Goal: Information Seeking & Learning: Compare options

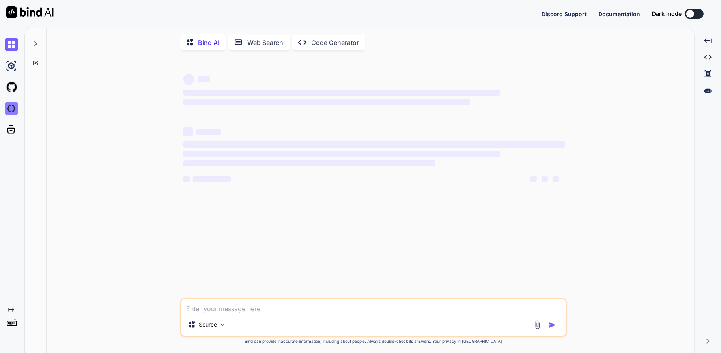
type textarea "x"
click at [7, 104] on img at bounding box center [11, 108] width 13 height 13
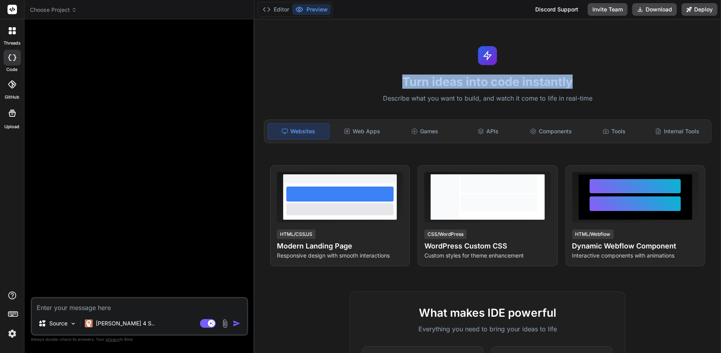
drag, startPoint x: 442, startPoint y: 83, endPoint x: 583, endPoint y: 84, distance: 140.8
click at [583, 84] on h1 "Turn ideas into code instantly" at bounding box center [487, 82] width 457 height 14
click at [584, 84] on h1 "Turn ideas into code instantly" at bounding box center [487, 82] width 457 height 14
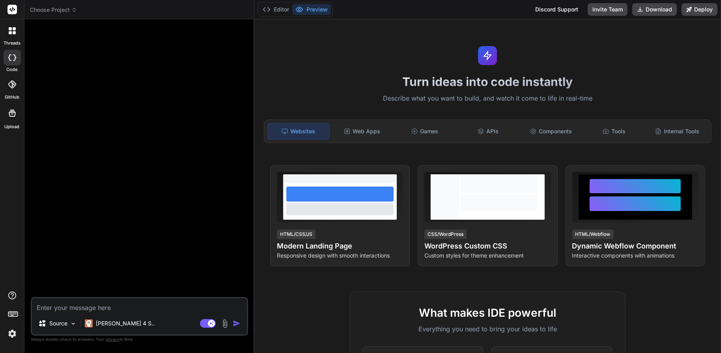
click at [14, 32] on icon at bounding box center [14, 32] width 3 height 3
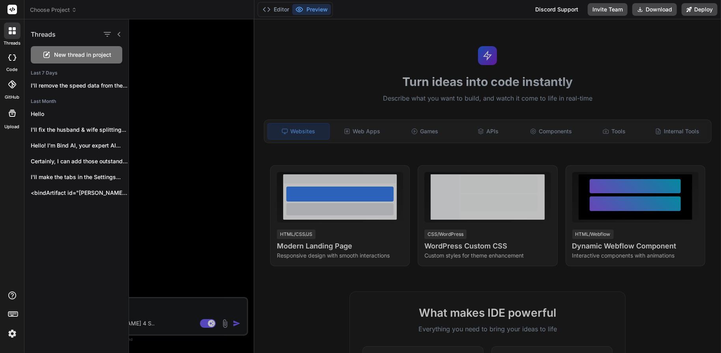
click at [193, 46] on div at bounding box center [425, 186] width 592 height 334
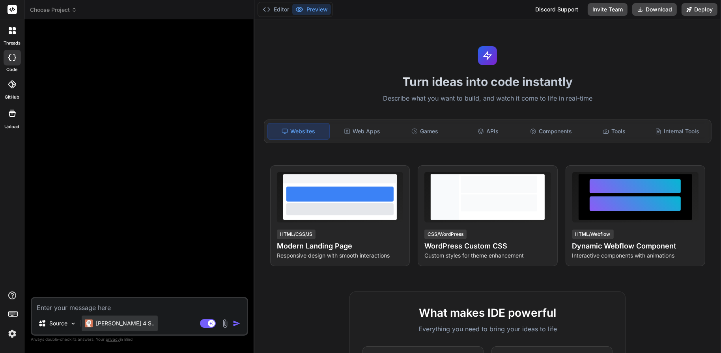
click at [116, 325] on p "[PERSON_NAME] 4 S.." at bounding box center [125, 323] width 59 height 8
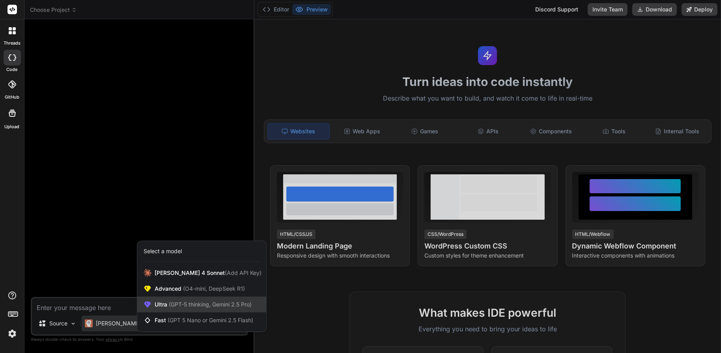
click at [179, 301] on span "(GPT-5 thinking, Gemini 2.5 Pro)" at bounding box center [209, 304] width 84 height 7
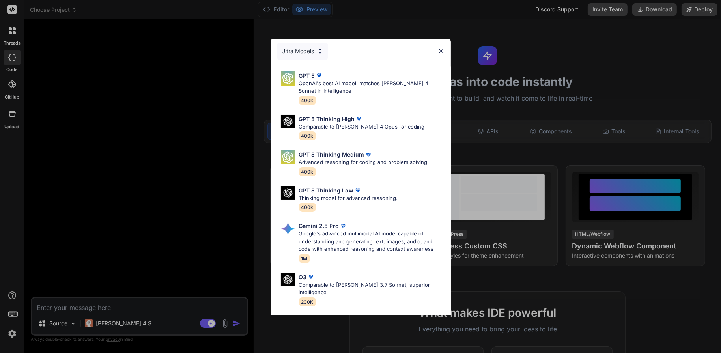
click at [297, 47] on div "Ultra Models" at bounding box center [302, 51] width 51 height 17
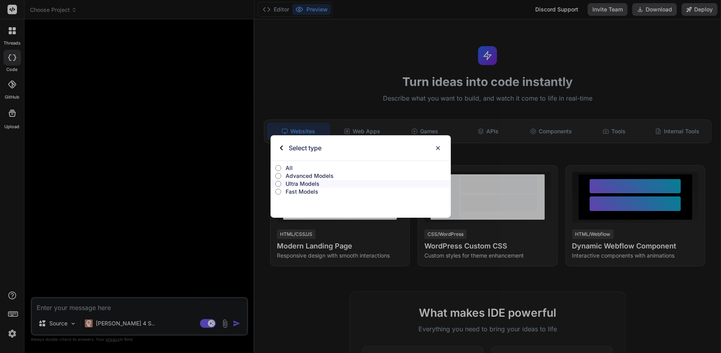
click at [280, 169] on input "All" at bounding box center [278, 168] width 6 height 6
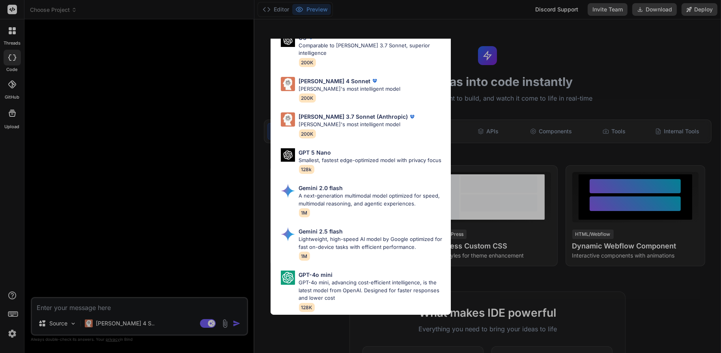
scroll to position [402, 0]
click at [207, 103] on div "All GPT 5 Mini Smaller, fast variant balancing speed and capability for light t…" at bounding box center [360, 176] width 721 height 353
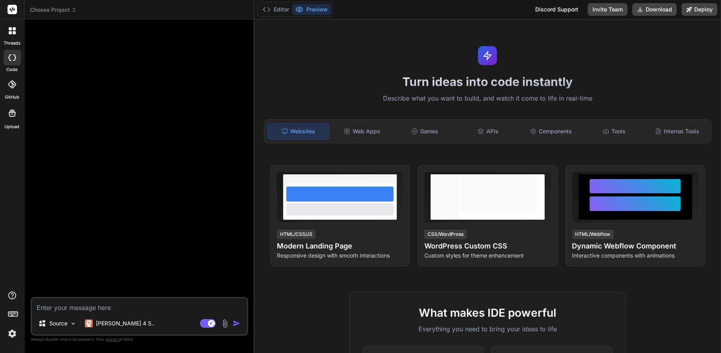
click at [169, 306] on textarea at bounding box center [139, 305] width 215 height 14
type textarea "x"
type textarea "C"
type textarea "x"
type textarea "CD"
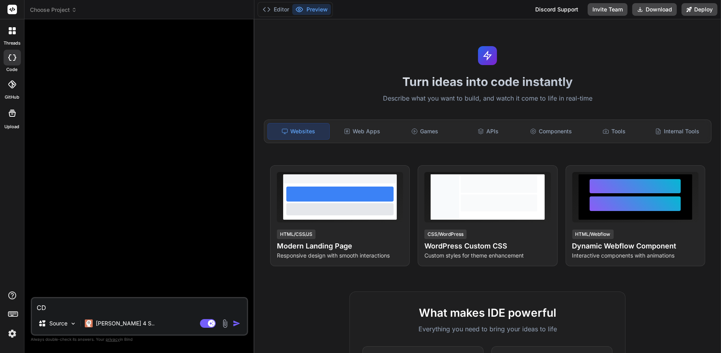
type textarea "x"
type textarea "CDr"
type textarea "x"
type textarea "CDre"
type textarea "x"
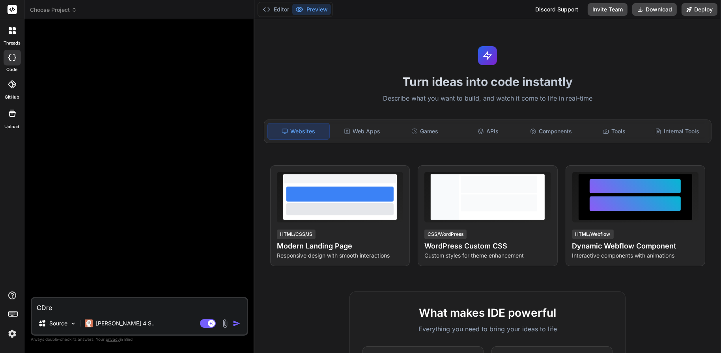
type textarea "CDrea"
type textarea "x"
type textarea "CDre"
type textarea "x"
type textarea "CDr"
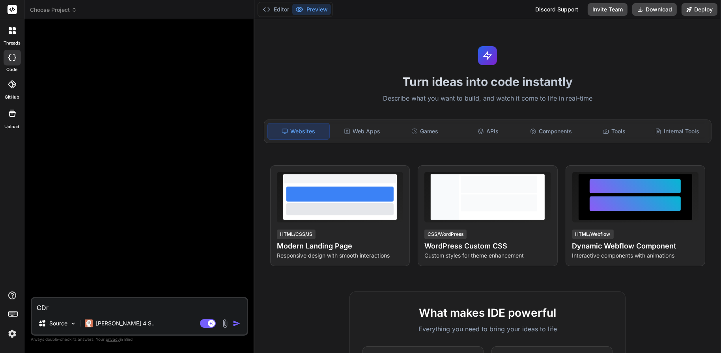
type textarea "x"
type textarea "CD"
type textarea "x"
type textarea "C"
type textarea "x"
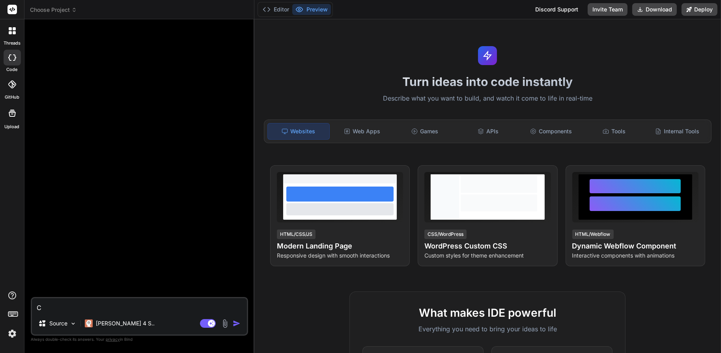
type textarea "Cc"
type textarea "x"
type textarea "C"
type textarea "x"
type textarea "Cr"
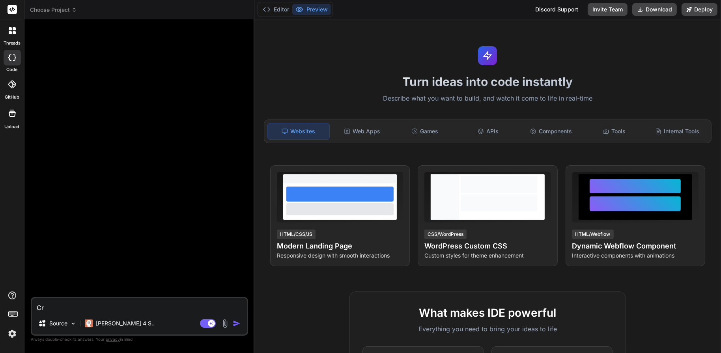
type textarea "x"
type textarea "Cre"
type textarea "x"
type textarea "Crea"
type textarea "x"
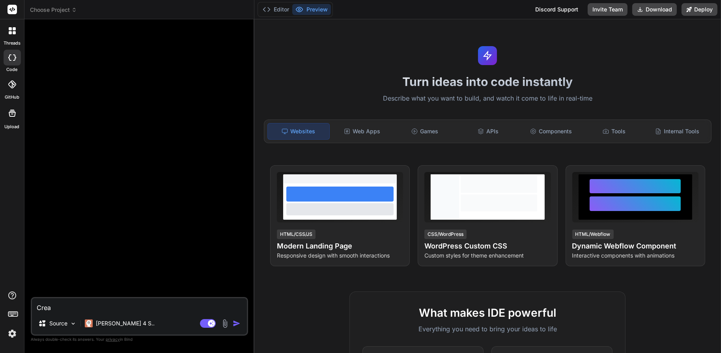
type textarea "Creat"
type textarea "x"
type textarea "Create"
type textarea "x"
type textarea "Create"
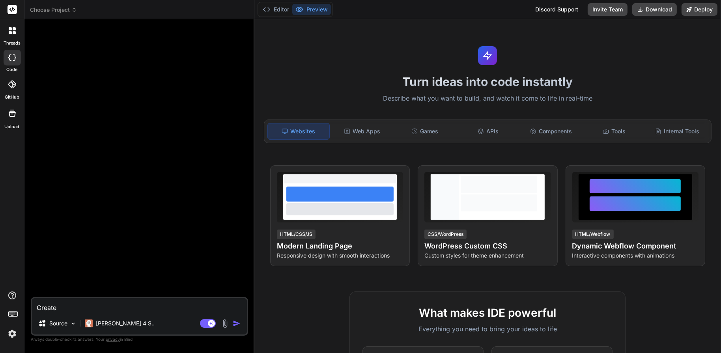
type textarea "x"
type textarea "Create a"
type textarea "x"
type textarea "Create a"
type textarea "x"
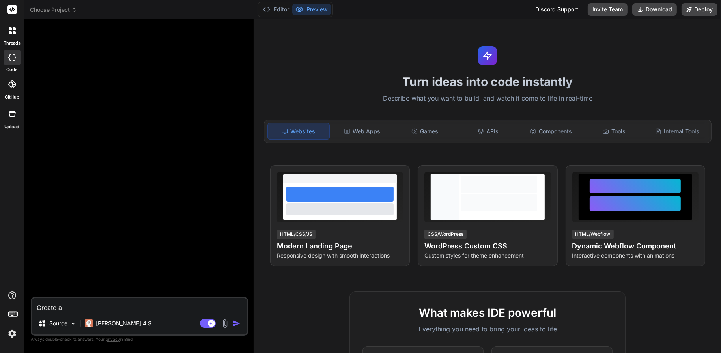
type textarea "Create a w"
type textarea "x"
type textarea "Create a we"
type textarea "x"
type textarea "Create a web"
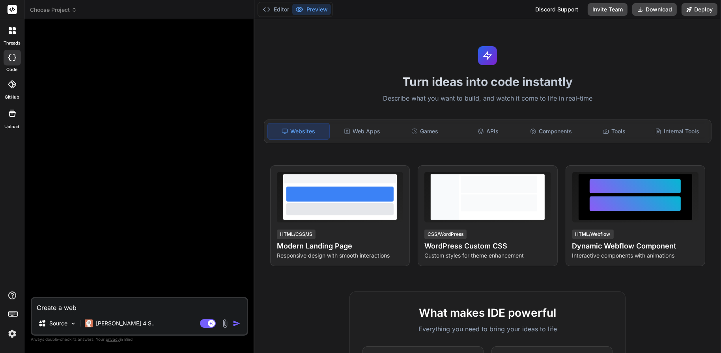
type textarea "x"
type textarea "Create a we"
type textarea "x"
type textarea "Create a w"
type textarea "x"
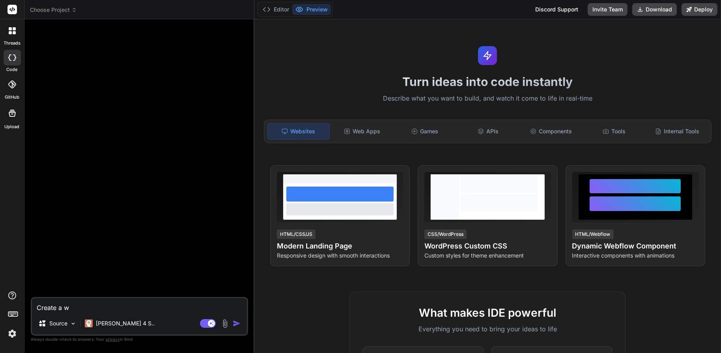
type textarea "Create a ww"
type textarea "x"
type textarea "Create a wwe"
type textarea "x"
type textarea "Create a ww"
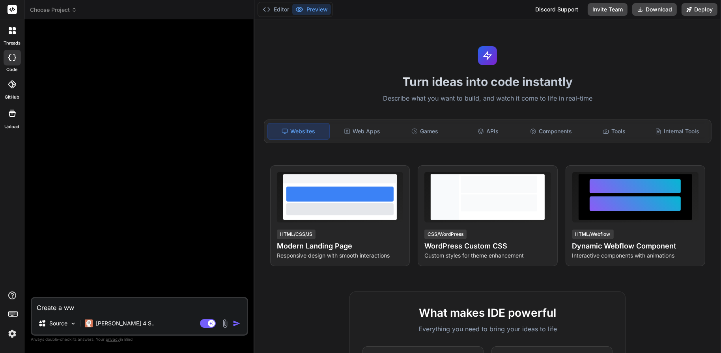
type textarea "x"
type textarea "Create a w"
type textarea "x"
type textarea "Create a we"
type textarea "x"
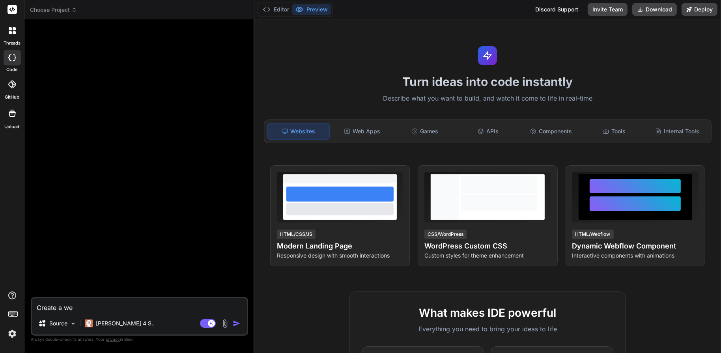
type textarea "Create a web"
type textarea "x"
type textarea "Create a weba"
type textarea "x"
type textarea "Create a webal"
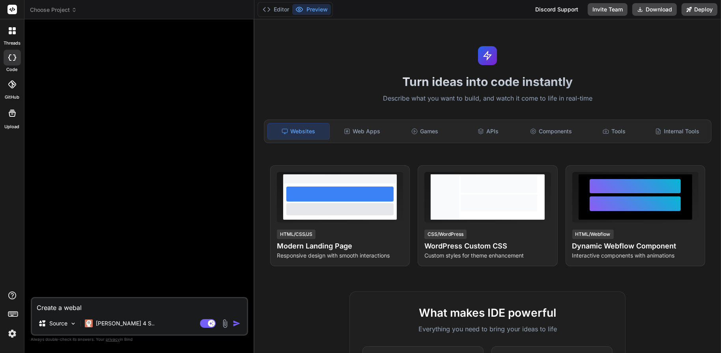
type textarea "x"
type textarea "Create a webalp"
type textarea "x"
type textarea "Create a webal"
type textarea "x"
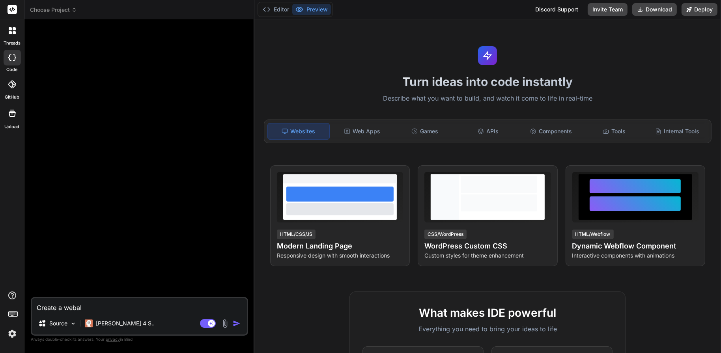
type textarea "Create a weba"
type textarea "x"
type textarea "Create a webap"
type textarea "x"
type textarea "Create a webapp"
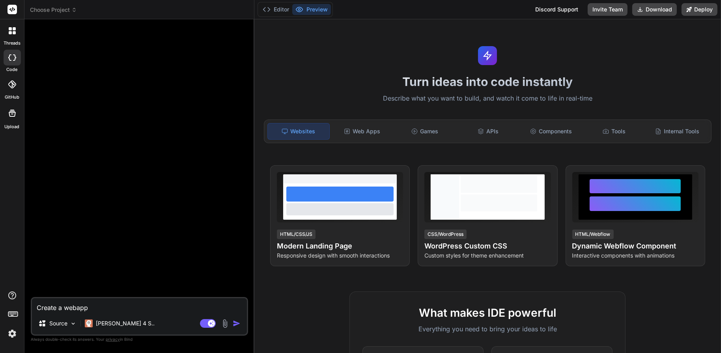
type textarea "x"
type textarea "Create a webapp"
type textarea "x"
type textarea "Create a webapp t"
type textarea "x"
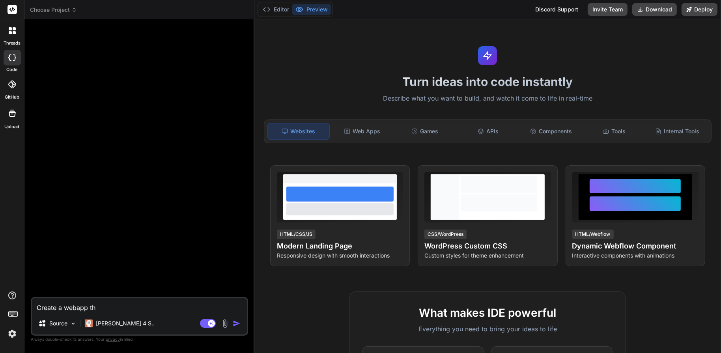
type textarea "Create a webapp tha"
type textarea "x"
type textarea "Create a webapp that"
type textarea "x"
type textarea "Create a webapp that"
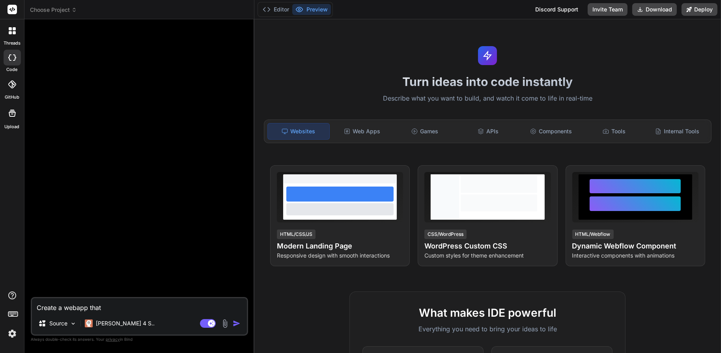
type textarea "x"
type textarea "Create a webapp that p"
type textarea "x"
type textarea "Create a webapp that pr"
type textarea "x"
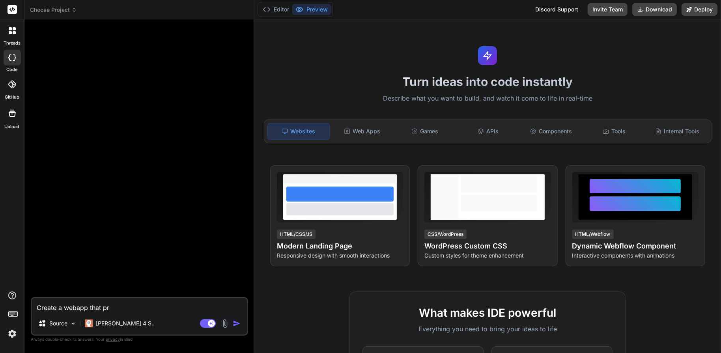
type textarea "Create a webapp that pro"
type textarea "x"
type textarea "Create a webapp that proc"
type textarea "x"
type textarea "Create a webapp that proce"
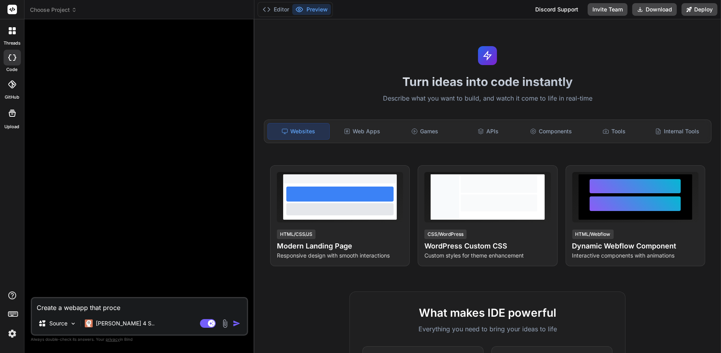
type textarea "x"
type textarea "Create a webapp that proces"
type textarea "x"
type textarea "Create a webapp that process"
type textarea "x"
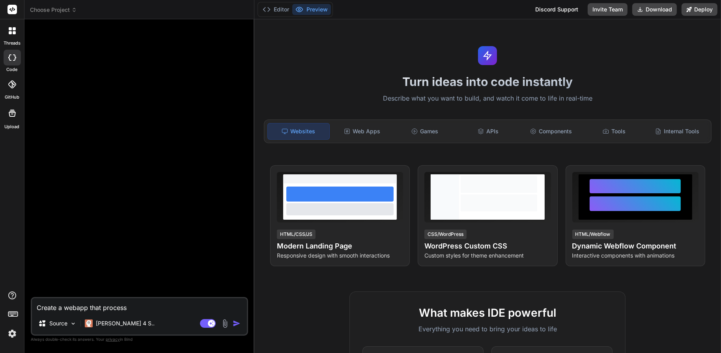
type textarea "Create a webapp that processe"
type textarea "x"
type textarea "Create a webapp that processes"
type textarea "x"
type textarea "Create a webapp that processes"
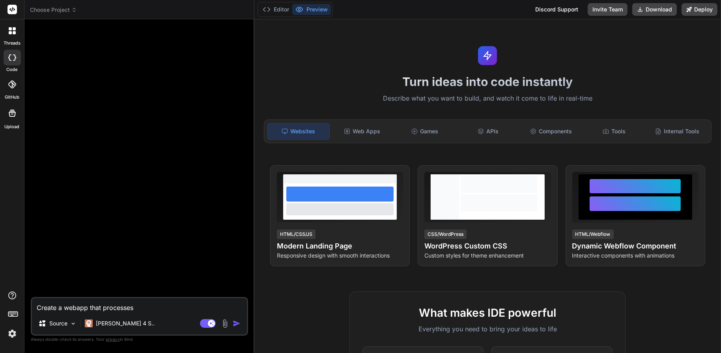
type textarea "x"
type textarea "Create a webapp that processes G"
type textarea "x"
type textarea "Create a webapp that processes Go"
type textarea "x"
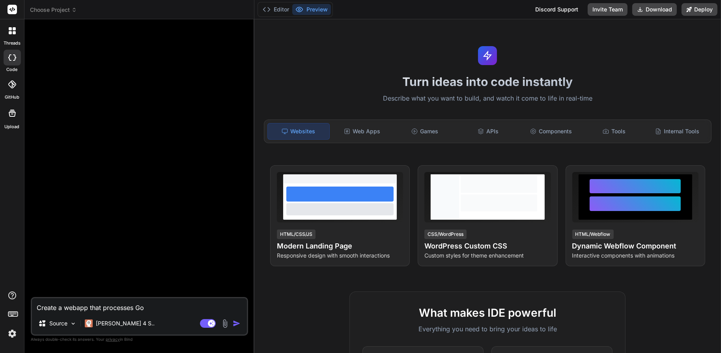
type textarea "Create a webapp that processes GoH"
type textarea "x"
type textarea "Create a webapp that processes GoHi"
type textarea "x"
type textarea "Create a webapp that processes GoHig"
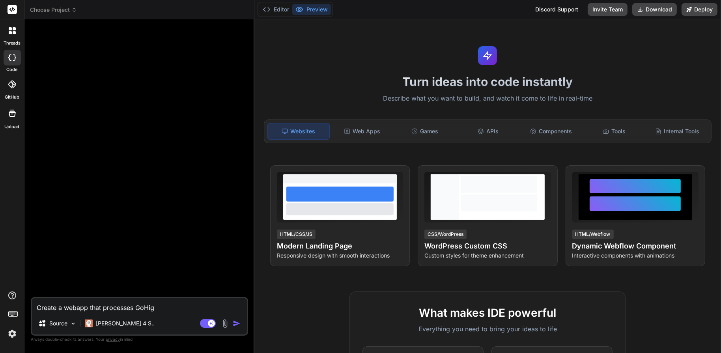
type textarea "x"
type textarea "Create a webapp that processes GoHigh"
type textarea "x"
type textarea "Create a webapp that processes GoHighL"
type textarea "x"
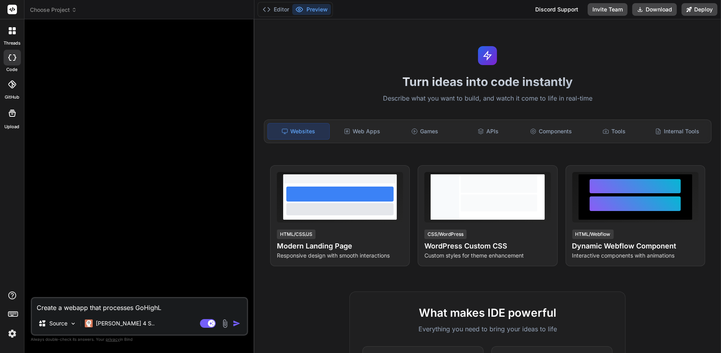
type textarea "Create a webapp that processes GoHighLe"
type textarea "x"
type textarea "Create a webapp that processes GoHighLev"
type textarea "x"
type textarea "Create a webapp that processes GoHighLeve"
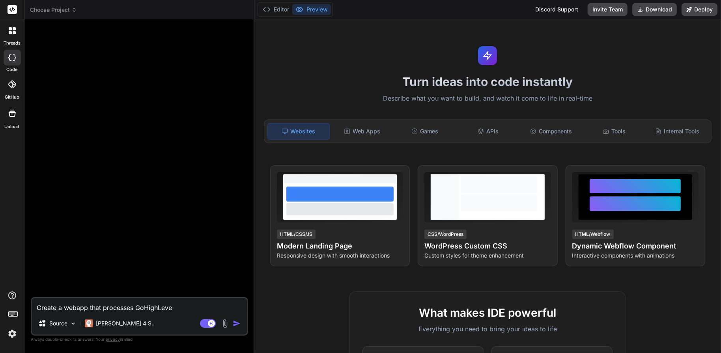
type textarea "x"
type textarea "Create a webapp that processes GoHighLevel"
type textarea "x"
type textarea "Create a webapp that processes GoHighLevel"
type textarea "x"
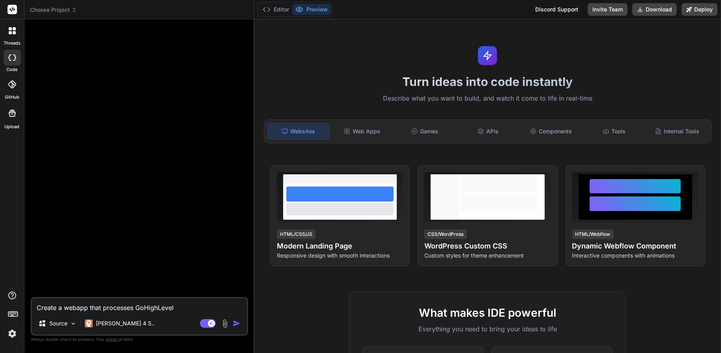
type textarea "Create a webapp that processes GoHighLevel A"
type textarea "x"
type textarea "Create a webapp that processes GoHighLevel AP"
type textarea "x"
type textarea "Create a webapp that processes GoHighLevel API"
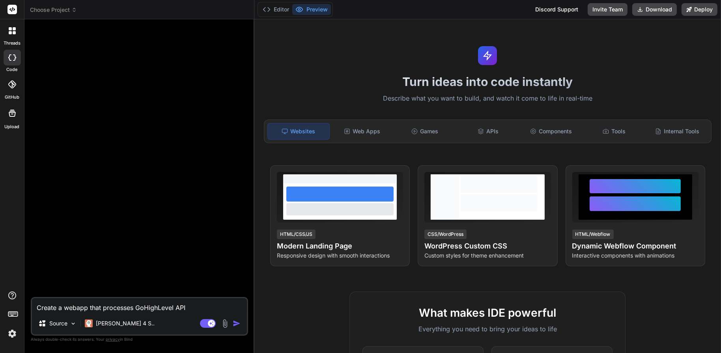
type textarea "x"
type textarea "Create a webapp that processes GoHighLevel API"
type textarea "x"
type textarea "Create a webapp that processes GoHighLevel API a"
type textarea "x"
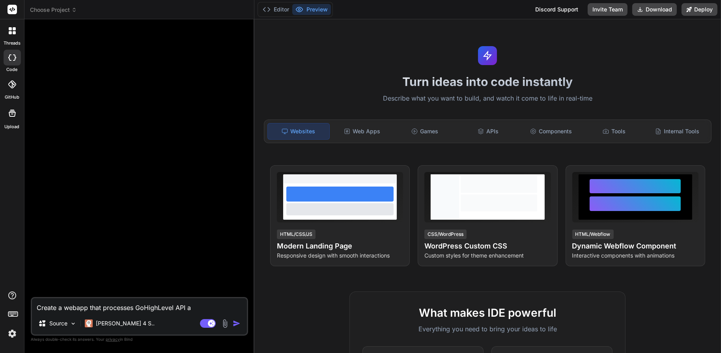
type textarea "Create a webapp that processes GoHighLevel API an"
type textarea "x"
type textarea "Create a webapp that processes GoHighLevel API and"
type textarea "x"
type textarea "Create a webapp that processes GoHighLevel API and"
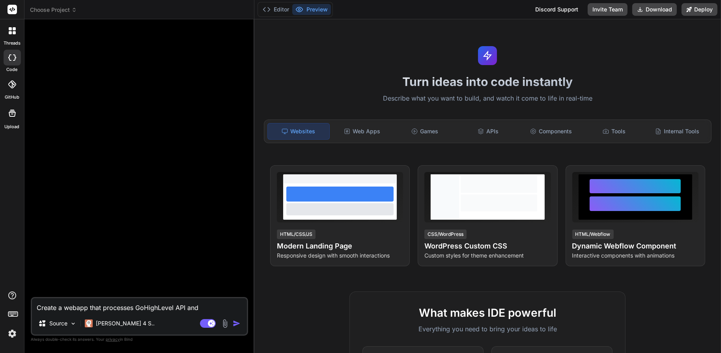
type textarea "x"
type textarea "Create a webapp that processes GoHighLevel API and L"
type textarea "x"
type textarea "Create a webapp that processes GoHighLevel API and LL"
type textarea "x"
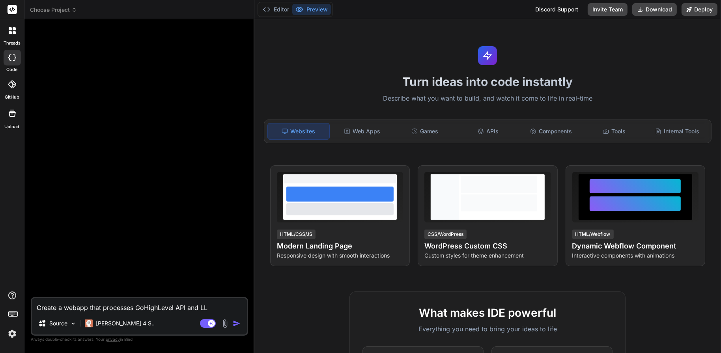
type textarea "Create a webapp that processes GoHighLevel API and LLM"
type textarea "x"
type textarea "Create a webapp that processes GoHighLevel API and LLM"
type textarea "x"
type textarea "Create a webapp that processes GoHighLevel API and LLM"
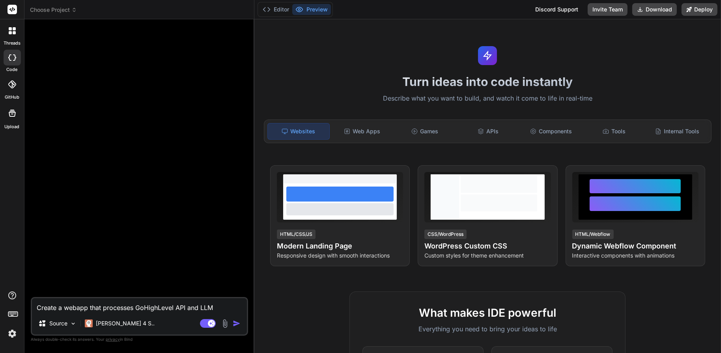
type textarea "x"
type textarea "Create a webapp that processes GoHighLevel API and LL"
type textarea "x"
type textarea "Create a webapp that processes GoHighLevel API and L"
type textarea "x"
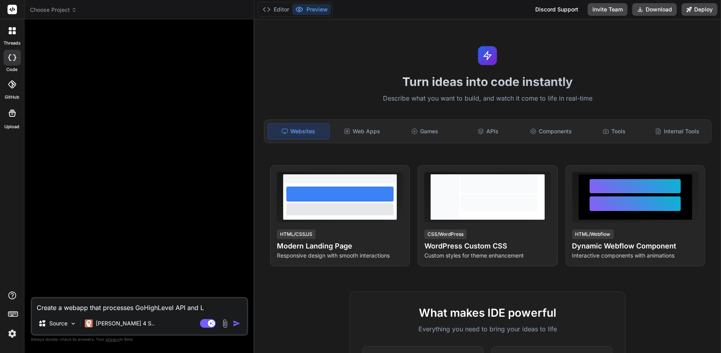
type textarea "Create a webapp that processes GoHighLevel API and"
type textarea "x"
type textarea "Create a webapp that processes GoHighLevel API and n"
type textarea "x"
type textarea "Create a webapp that processes GoHighLevel API and"
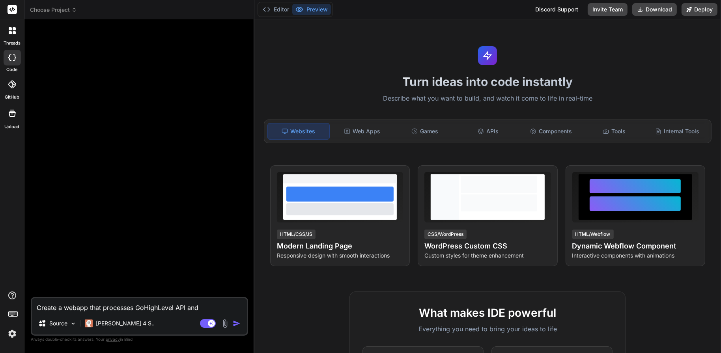
type textarea "x"
type textarea "Create a webapp that processes GoHighLevel API and m"
type textarea "x"
type textarea "Create a webapp that processes GoHighLevel API and ma"
type textarea "x"
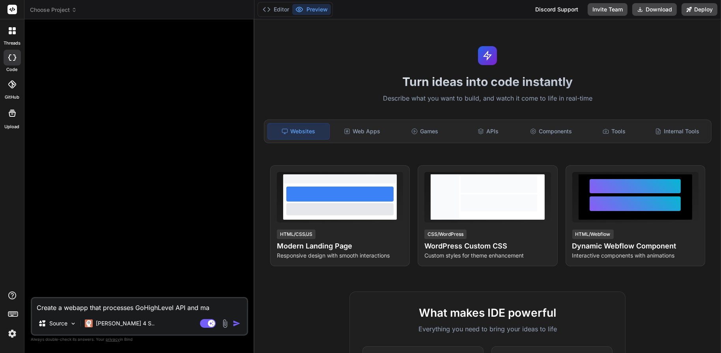
type textarea "Create a webapp that processes GoHighLevel API and mak"
type textarea "x"
type textarea "Create a webapp that processes GoHighLevel API and make"
type textarea "x"
type textarea "Create a webapp that processes GoHighLevel API and make"
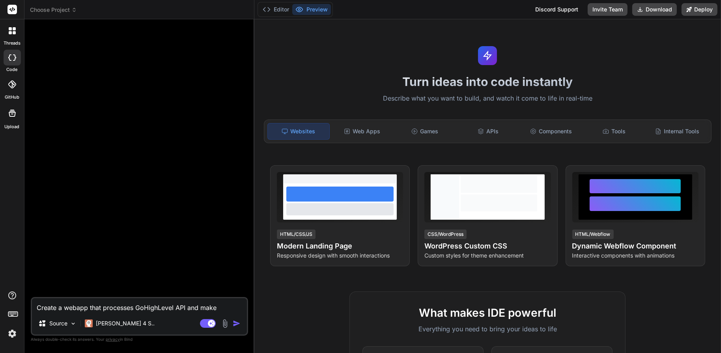
type textarea "x"
type textarea "Create a webapp that processes GoHighLevel API and make it"
type textarea "x"
type textarea "Create a webapp that processes GoHighLevel API and make it"
type textarea "x"
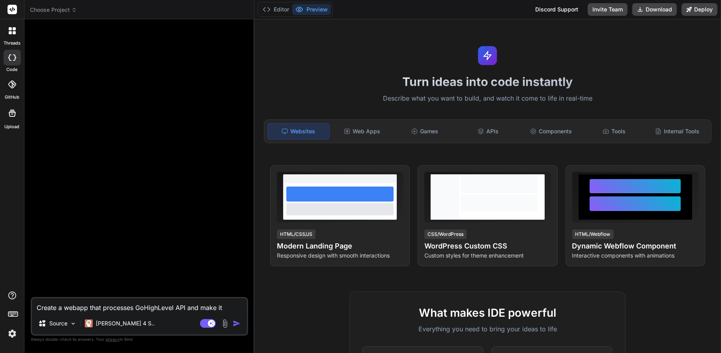
type textarea "Create a webapp that processes GoHighLevel API and make it a"
type textarea "x"
type textarea "Create a webapp that processes GoHighLevel API and make it a"
type textarea "x"
type textarea "Create a webapp that processes GoHighLevel API and make it a L"
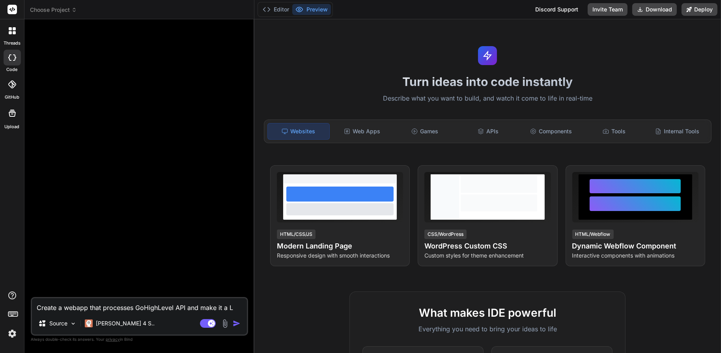
type textarea "x"
type textarea "Create a webapp that processes GoHighLevel API and make it a LL"
type textarea "x"
type textarea "Create a webapp that processes GoHighLevel API and make it a LLM"
type textarea "x"
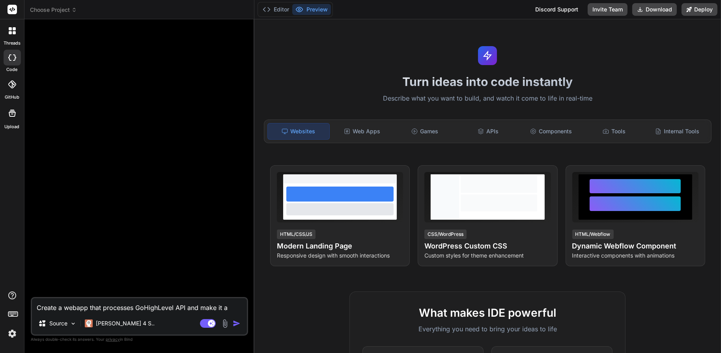
type textarea "Create a webapp that processes GoHighLevel API and make it a LLM"
type textarea "x"
type textarea "Create a webapp that processes GoHighLevel API and make it a LLM s"
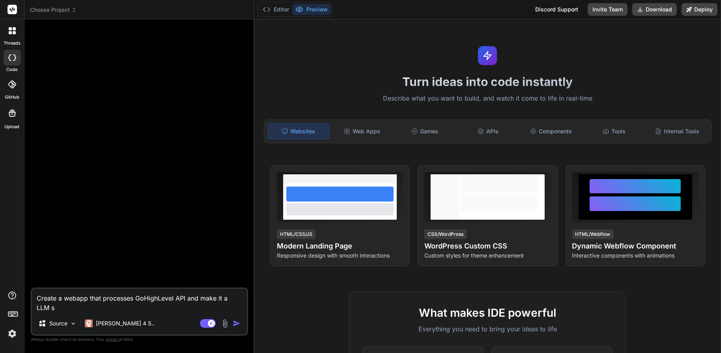
type textarea "x"
type textarea "Create a webapp that processes GoHighLevel API and make it a LLM se"
type textarea "x"
type textarea "Create a webapp that processes GoHighLevel API and make it a LLM ser"
type textarea "x"
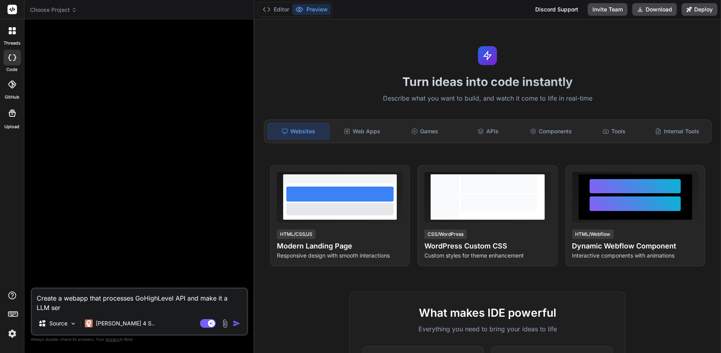
type textarea "Create a webapp that processes GoHighLevel API and make it a LLM serv"
type textarea "x"
type textarea "Create a webapp that processes GoHighLevel API and make it a LLM serve"
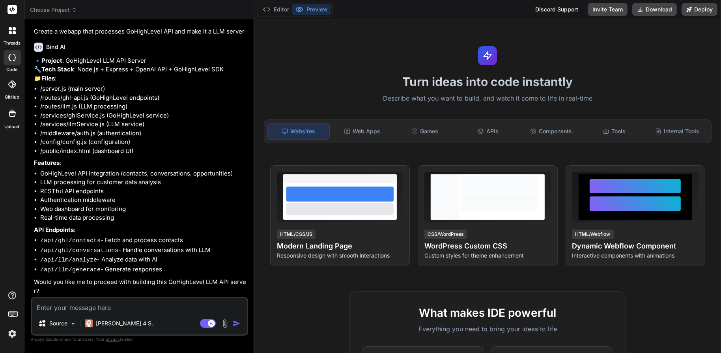
scroll to position [32, 0]
drag, startPoint x: 78, startPoint y: 60, endPoint x: 223, endPoint y: 67, distance: 144.9
click at [223, 67] on p "🔹 Project : GoHighLevel LLM API Server 🔧 Tech Stack : Node.js + Express + OpenA…" at bounding box center [140, 69] width 213 height 27
click at [229, 62] on p "🔹 Project : GoHighLevel LLM API Server 🔧 Tech Stack : Node.js + Express + OpenA…" at bounding box center [140, 69] width 213 height 27
drag, startPoint x: 79, startPoint y: 61, endPoint x: 232, endPoint y: 65, distance: 153.1
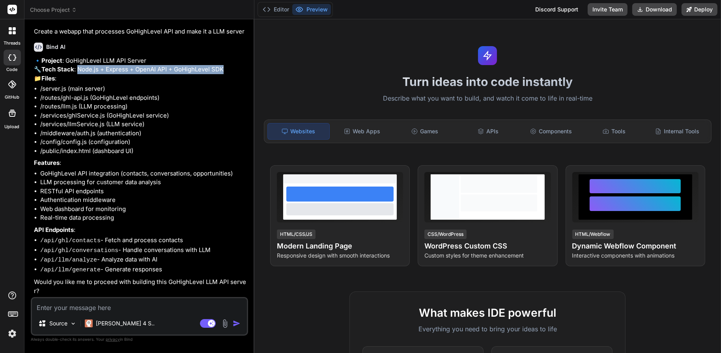
click at [232, 65] on p "🔹 Project : GoHighLevel LLM API Server 🔧 Tech Stack : Node.js + Express + OpenA…" at bounding box center [140, 69] width 213 height 27
click at [163, 91] on li "/server.js (main server)" at bounding box center [143, 88] width 206 height 9
click at [13, 337] on img at bounding box center [12, 333] width 13 height 13
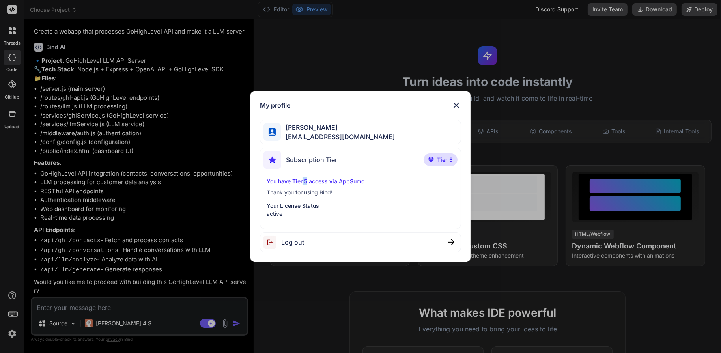
click at [306, 180] on p "You have Tier 5 access via AppSumo" at bounding box center [361, 181] width 188 height 8
click at [360, 179] on p "You have Tier 5 access via AppSumo" at bounding box center [361, 181] width 188 height 8
click at [457, 104] on img at bounding box center [455, 105] width 9 height 9
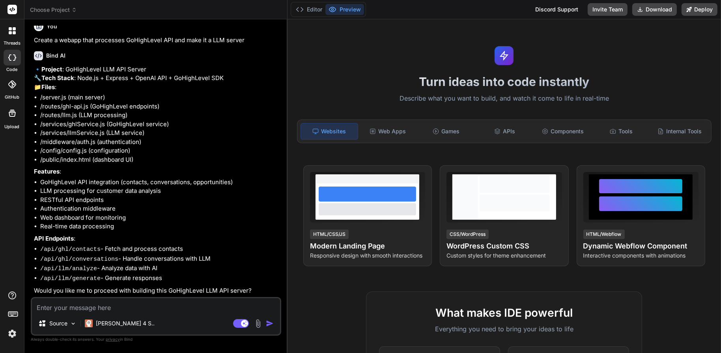
scroll to position [23, 0]
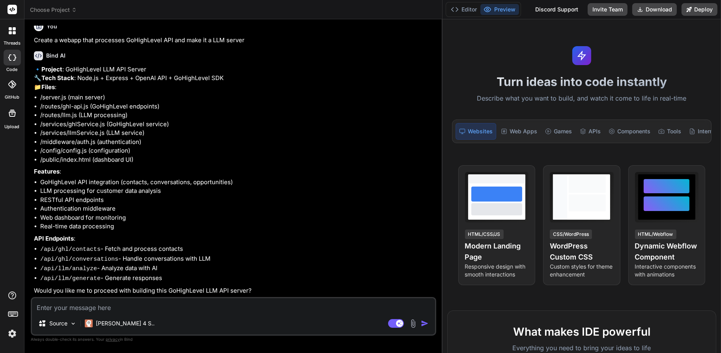
drag, startPoint x: 253, startPoint y: 90, endPoint x: 453, endPoint y: 102, distance: 200.7
click at [453, 102] on div "Choose Project Created with Pixso. Bind AI Web Search Created with Pixso. Code …" at bounding box center [372, 176] width 696 height 353
drag, startPoint x: 74, startPoint y: 134, endPoint x: 151, endPoint y: 135, distance: 76.9
click at [150, 135] on li "/services/llmService.js (LLM service)" at bounding box center [237, 133] width 394 height 9
click at [155, 134] on li "/services/llmService.js (LLM service)" at bounding box center [237, 133] width 394 height 9
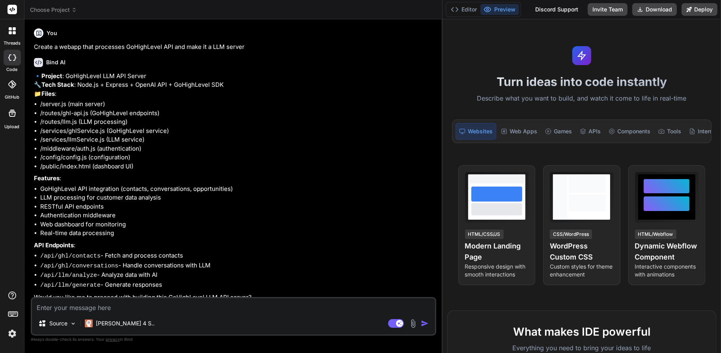
scroll to position [0, 0]
drag, startPoint x: 79, startPoint y: 93, endPoint x: 246, endPoint y: 95, distance: 167.6
click at [245, 95] on p "🔹 Project : GoHighLevel LLM API Server 🔧 Tech Stack : Node.js + Express + OpenA…" at bounding box center [234, 85] width 401 height 27
click at [246, 95] on p "🔹 Project : GoHighLevel LLM API Server 🔧 Tech Stack : Node.js + Express + OpenA…" at bounding box center [234, 85] width 401 height 27
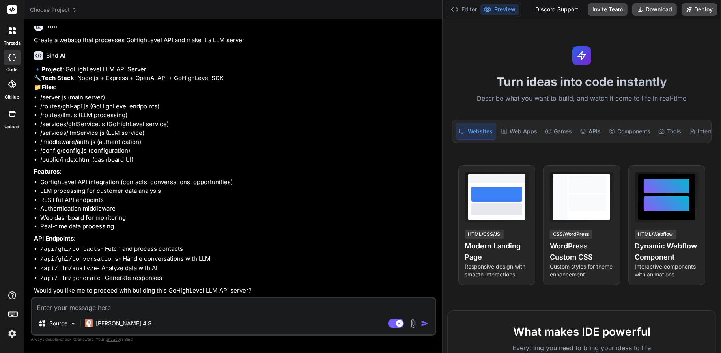
scroll to position [23, 0]
click at [164, 308] on textarea at bounding box center [233, 305] width 403 height 14
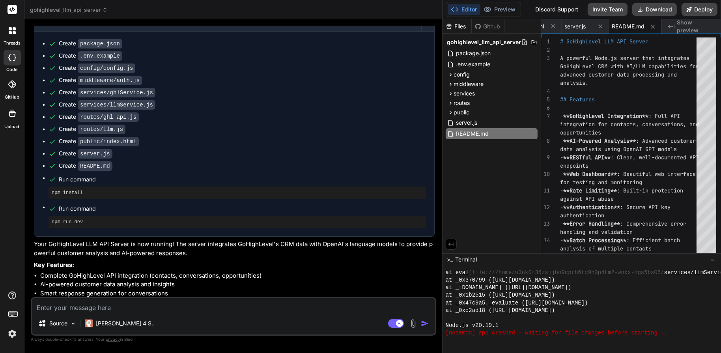
scroll to position [461, 0]
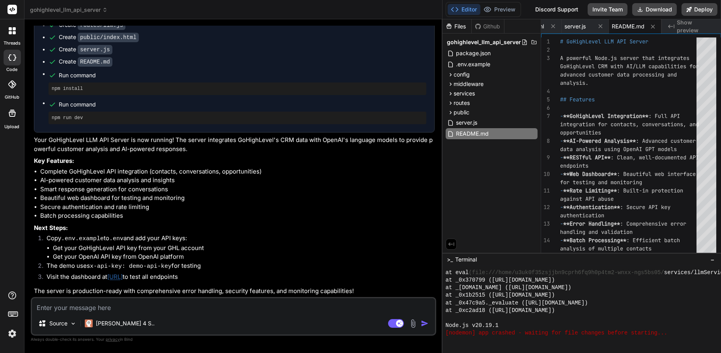
click at [123, 276] on link "http://localhost:3000" at bounding box center [114, 276] width 15 height 7
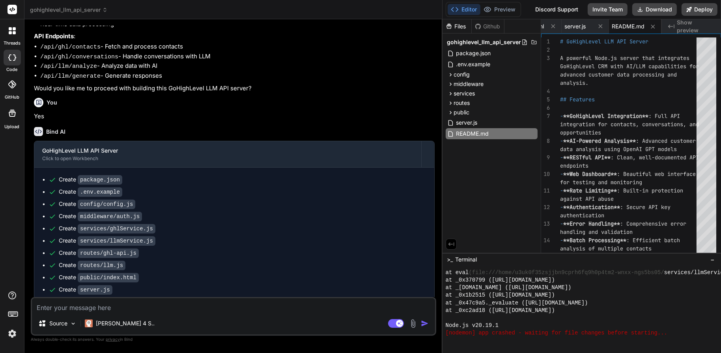
scroll to position [0, 0]
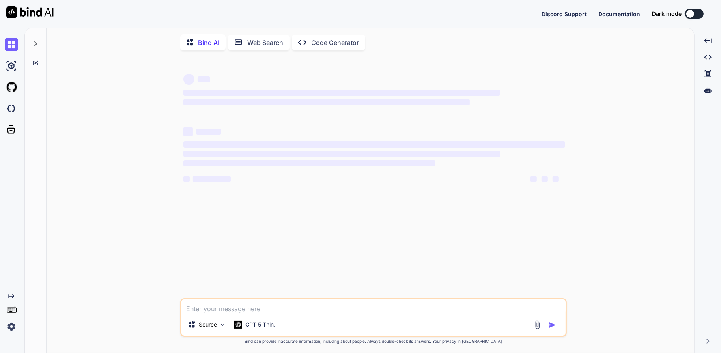
click at [261, 308] on textarea at bounding box center [373, 306] width 384 height 14
type textarea "x"
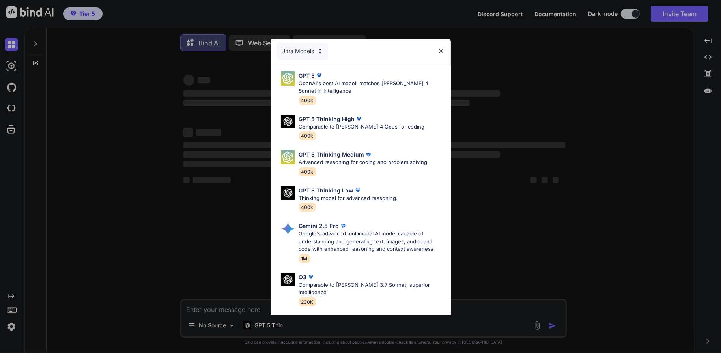
type textarea "C"
type textarea "x"
type textarea "Co"
type textarea "x"
type textarea "Com"
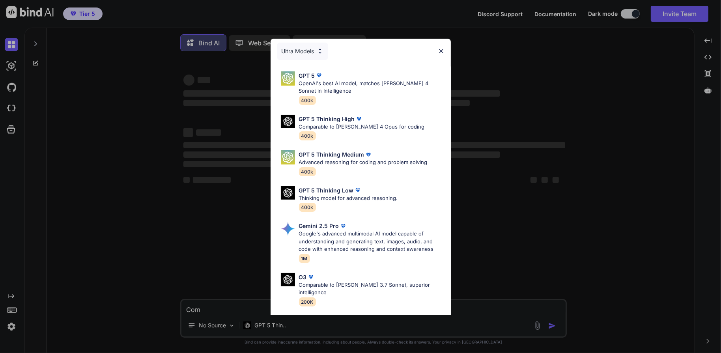
type textarea "x"
type textarea "Comp"
type textarea "x"
type textarea "Compa"
type textarea "x"
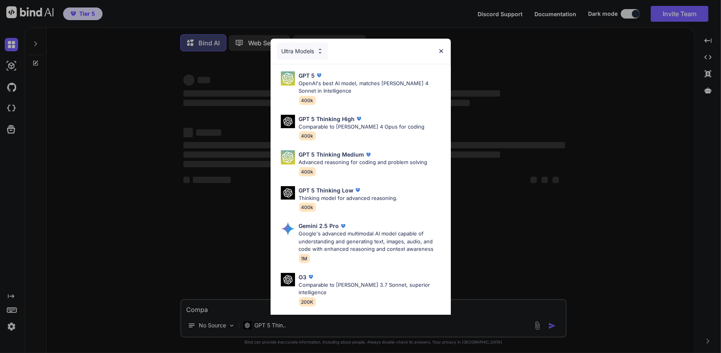
type textarea "Compar"
type textarea "x"
type textarea "Compare"
type textarea "x"
type textarea "Compare"
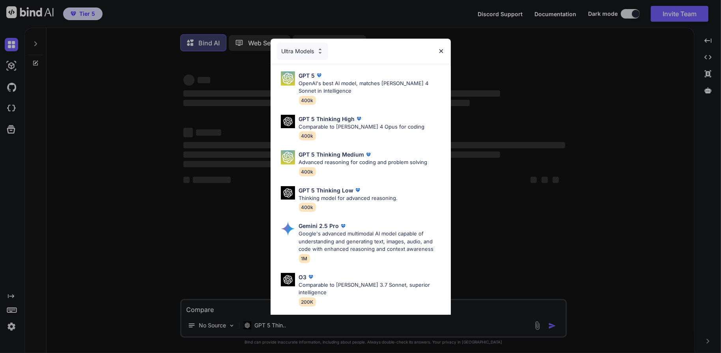
type textarea "x"
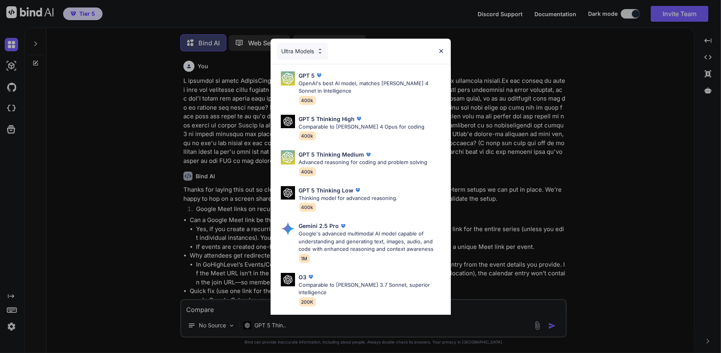
type textarea "Compare N"
type textarea "x"
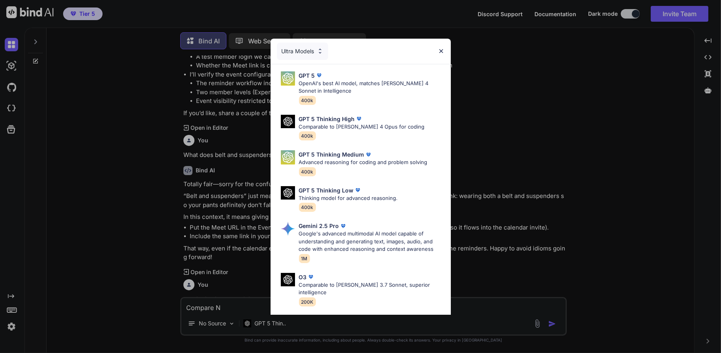
type textarea "Compare N8"
type textarea "x"
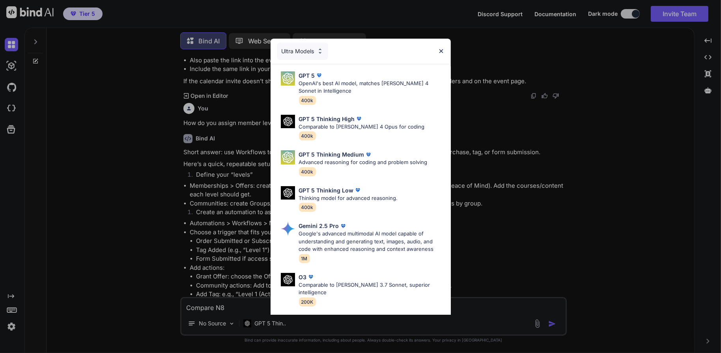
type textarea "Compare N8N"
type textarea "x"
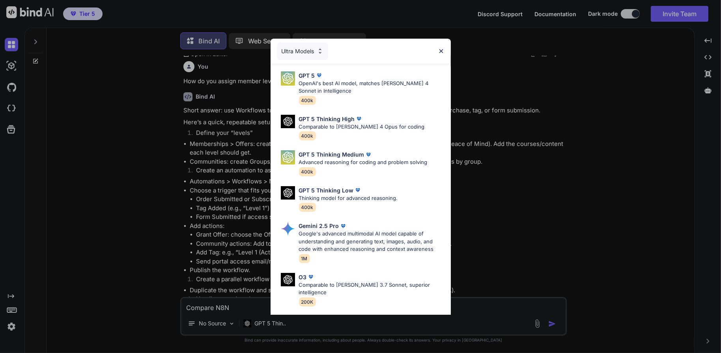
type textarea "Compare N8N"
type textarea "x"
type textarea "Compare N8N t"
type textarea "x"
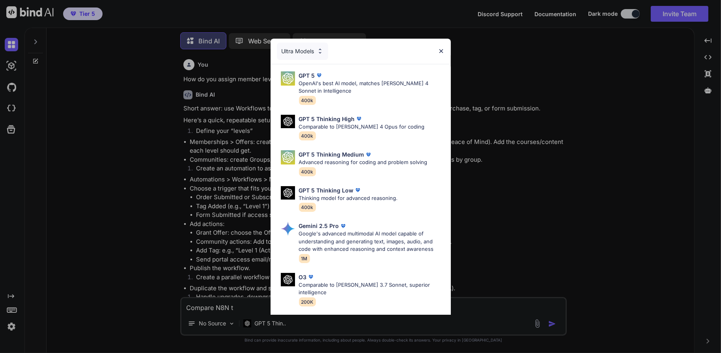
type textarea "Compare N8N to"
type textarea "x"
type textarea "Compare N8N to"
type textarea "x"
type textarea "Compare N8N to M"
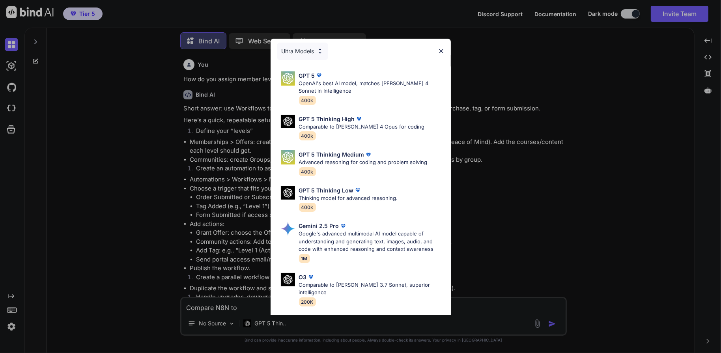
type textarea "x"
type textarea "Compare N8N to Ma"
type textarea "x"
type textarea "Compare N8N to Mak"
type textarea "x"
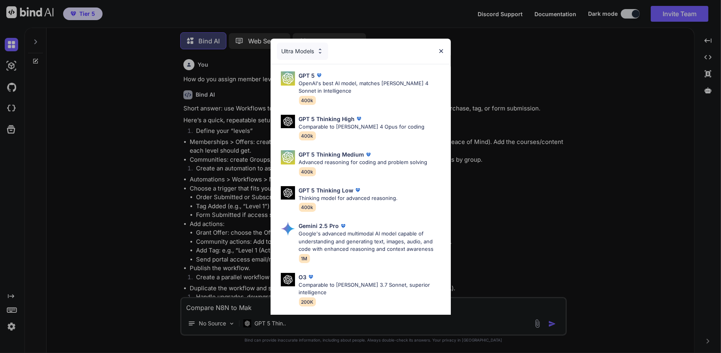
type textarea "Compare N8N to Make"
type textarea "x"
type textarea "Compare N8N to Make."
type textarea "x"
type textarea "Compare N8N to Make.c"
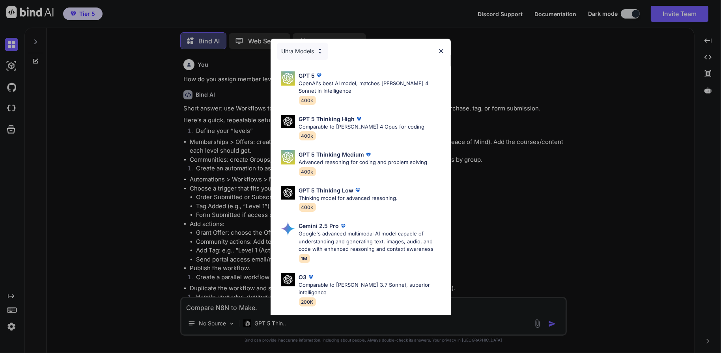
type textarea "x"
type textarea "Compare N8N to Make.co"
type textarea "x"
type textarea "Compare N8N to Make.com"
type textarea "x"
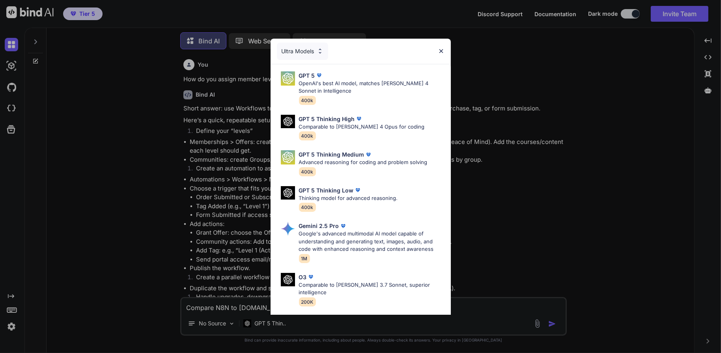
type textarea "Compare N8N to Make.com"
click at [257, 304] on div "Ultra Models GPT 5 OpenAI's best AI model, matches Claude 4 Sonnet in Intellige…" at bounding box center [360, 176] width 721 height 353
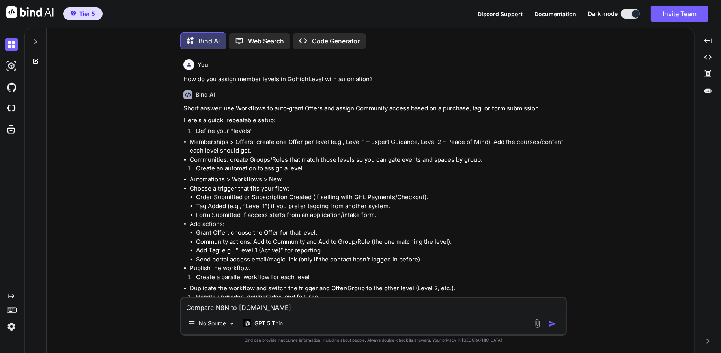
click at [257, 305] on textarea "Compare N8N to Make.com" at bounding box center [373, 305] width 384 height 14
click at [35, 60] on icon at bounding box center [35, 61] width 6 height 6
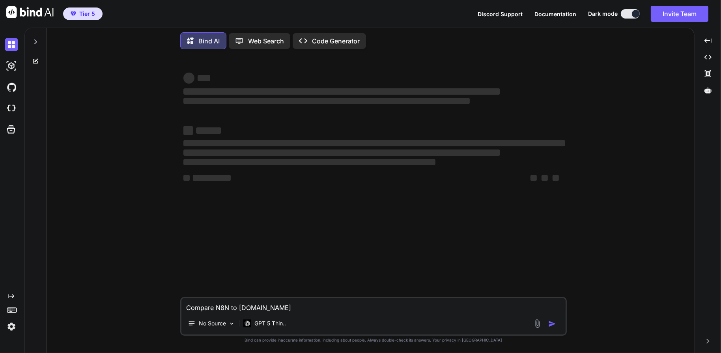
scroll to position [0, 0]
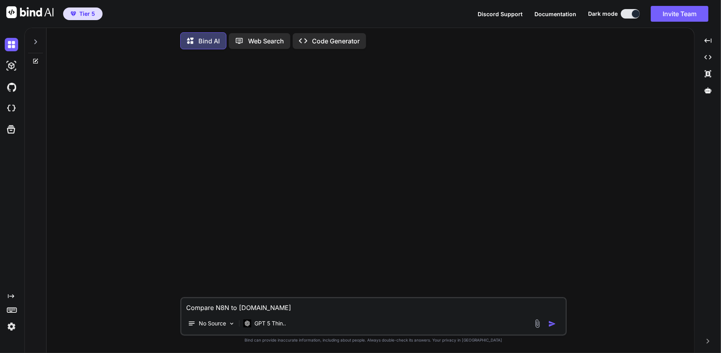
click at [265, 306] on textarea "Compare N8N to Make.com" at bounding box center [373, 305] width 384 height 14
click at [280, 308] on textarea "Compare N8N to Make.com" at bounding box center [373, 305] width 384 height 14
click at [289, 307] on textarea "Compare N8N to Make.com" at bounding box center [373, 305] width 384 height 14
type textarea "x"
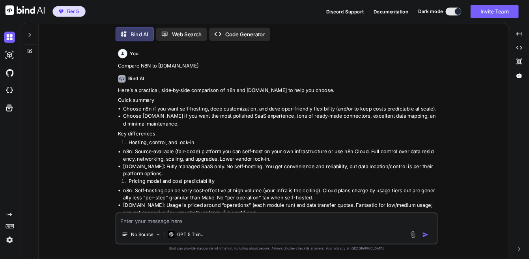
scroll to position [3, 0]
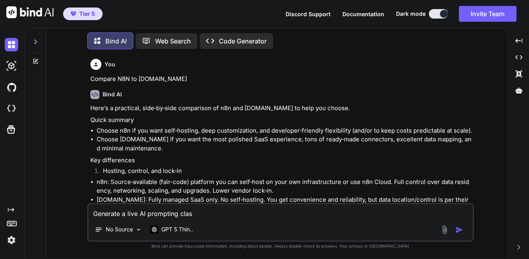
type textarea "Generate a live AI prompting class"
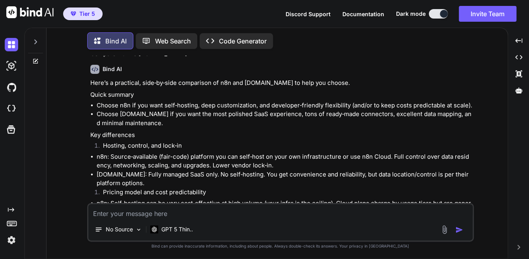
scroll to position [26, 0]
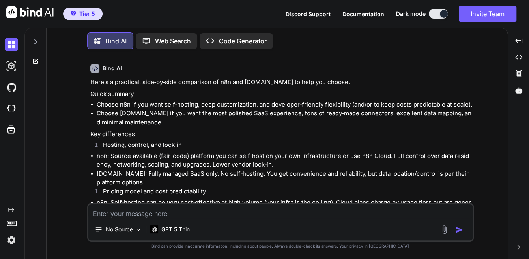
drag, startPoint x: 233, startPoint y: 107, endPoint x: 258, endPoint y: 104, distance: 25.8
click at [233, 107] on li "Choose n8n if you want self‑hosting, deep customization, and developer‑friendly…" at bounding box center [284, 104] width 375 height 9
click at [270, 103] on li "Choose n8n if you want self‑hosting, deep customization, and developer‑friendly…" at bounding box center [284, 104] width 375 height 9
drag, startPoint x: 229, startPoint y: 114, endPoint x: 282, endPoint y: 113, distance: 52.5
click at [282, 113] on li "Choose Make.com if you want the most polished SaaS experience, tons of ready‑ma…" at bounding box center [284, 118] width 375 height 18
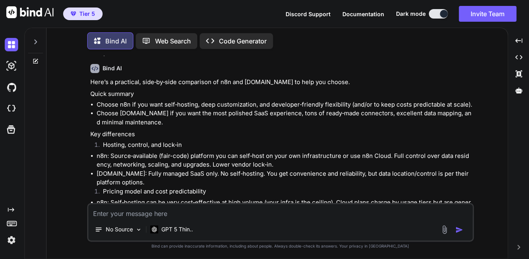
click at [159, 148] on li "Hosting, control, and lock‑in" at bounding box center [284, 145] width 375 height 11
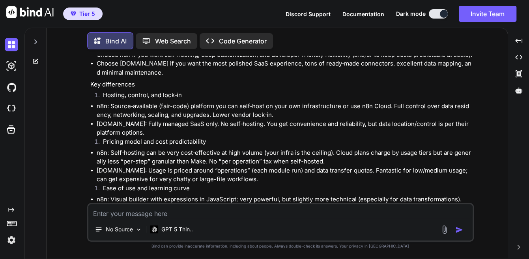
scroll to position [79, 0]
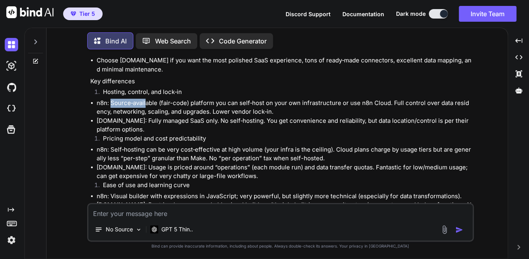
drag, startPoint x: 111, startPoint y: 101, endPoint x: 145, endPoint y: 103, distance: 34.0
click at [144, 103] on li "n8n: Source‑available (fair-code) platform you can self‑host on your own infras…" at bounding box center [284, 108] width 375 height 18
click at [150, 117] on li "Make.com: Fully managed SaaS only. No self‑hosting. You get convenience and rel…" at bounding box center [284, 125] width 375 height 18
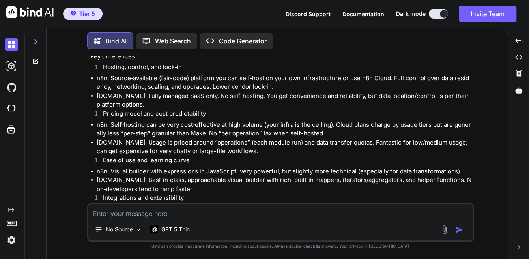
scroll to position [105, 0]
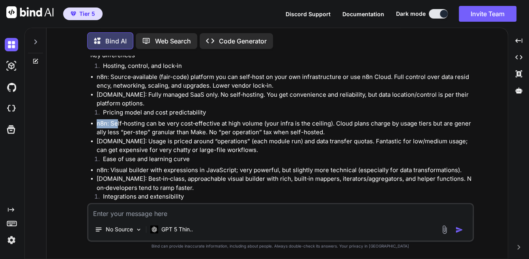
drag, startPoint x: 116, startPoint y: 121, endPoint x: 226, endPoint y: 118, distance: 110.1
click at [233, 119] on li "n8n: Self‑hosting can be very cost‑effective at high volume (your infra is the …" at bounding box center [284, 128] width 375 height 18
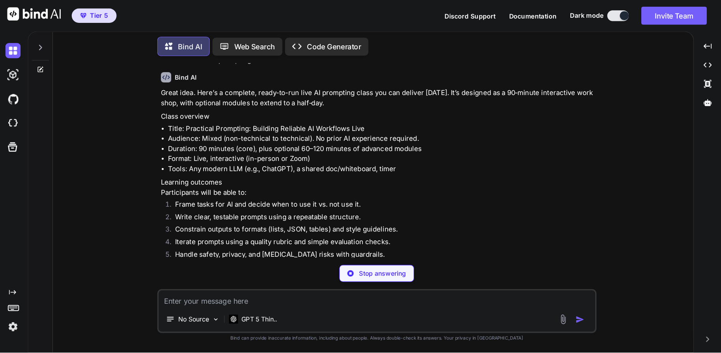
scroll to position [765, 0]
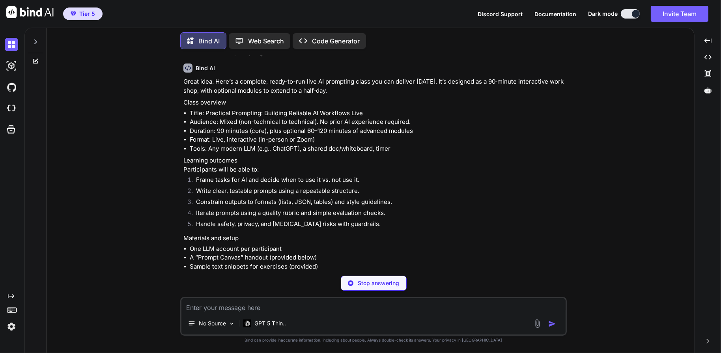
click at [401, 169] on p "Learning outcomes Participants will be able to:" at bounding box center [374, 165] width 382 height 18
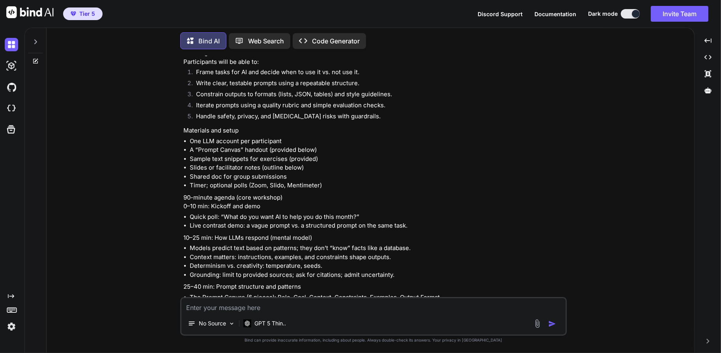
scroll to position [883, 0]
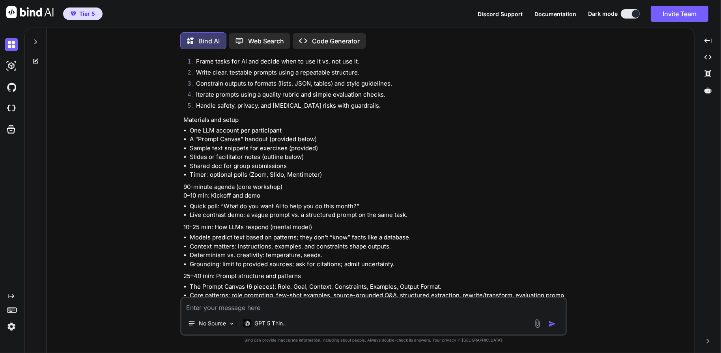
click at [309, 308] on textarea at bounding box center [373, 305] width 384 height 14
click at [13, 293] on icon "Created with Pixso." at bounding box center [11, 296] width 6 height 6
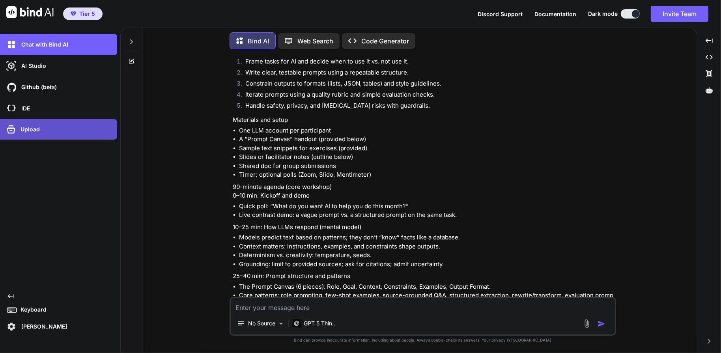
click at [34, 131] on p "Upload" at bounding box center [28, 129] width 22 height 8
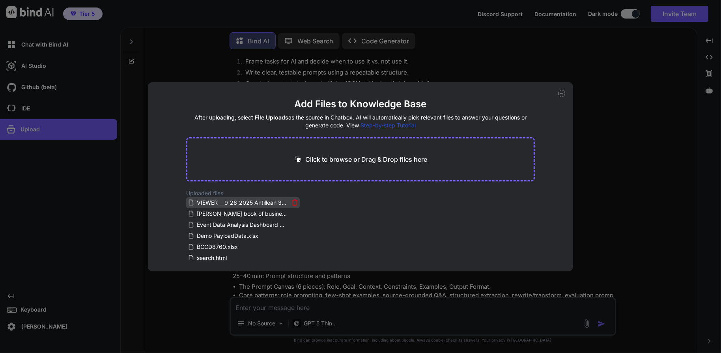
click at [295, 203] on icon at bounding box center [294, 202] width 7 height 7
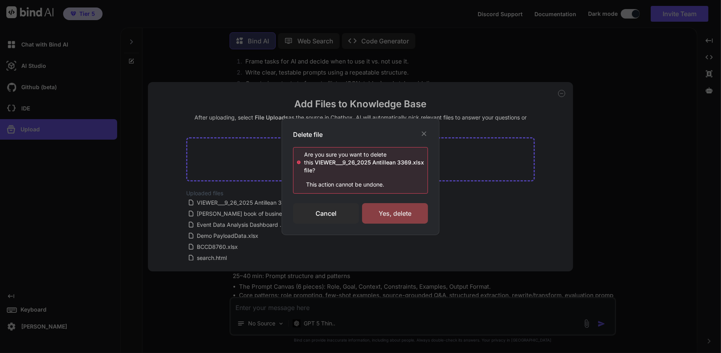
click at [384, 217] on div "Yes, delete" at bounding box center [395, 213] width 66 height 21
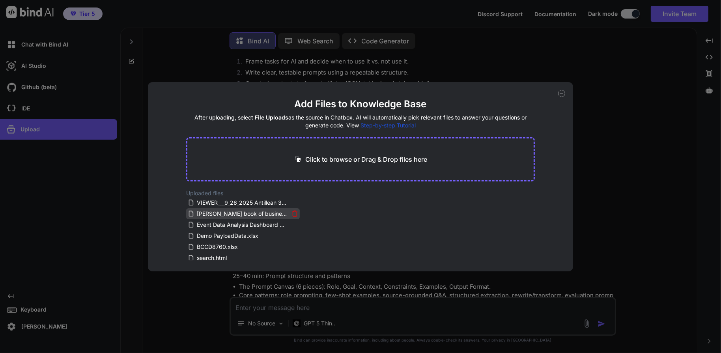
click at [293, 213] on icon at bounding box center [294, 213] width 7 height 7
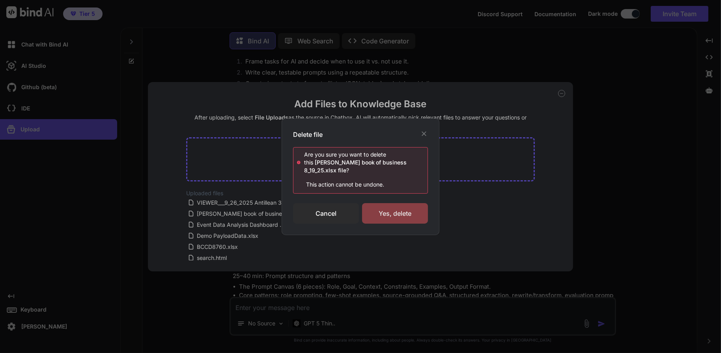
click at [384, 213] on div "Yes, delete" at bounding box center [395, 213] width 66 height 21
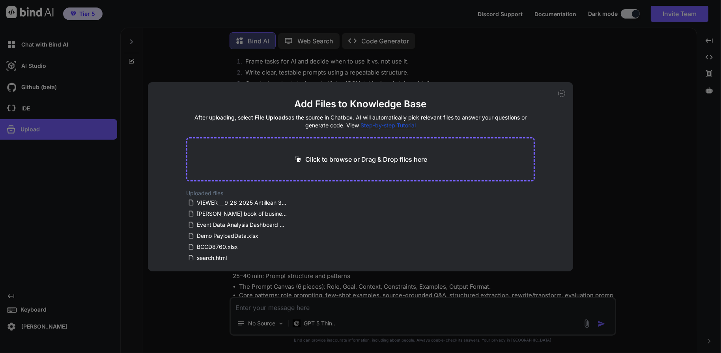
click at [560, 92] on icon at bounding box center [561, 93] width 7 height 7
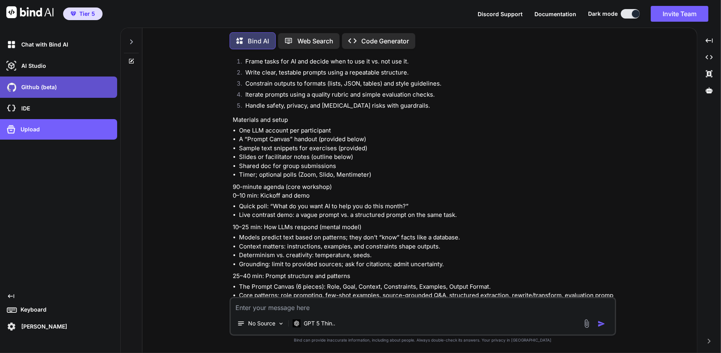
click at [47, 90] on p "Github (beta)" at bounding box center [37, 87] width 39 height 8
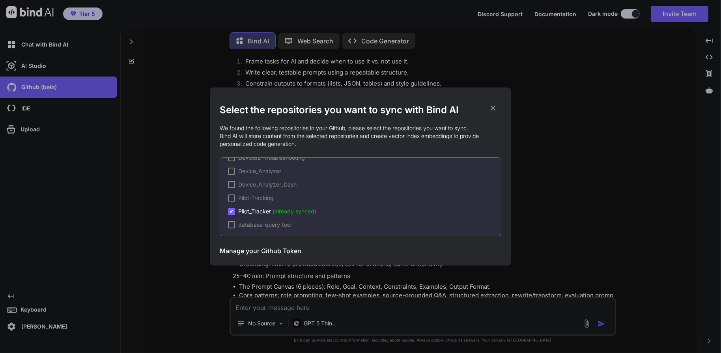
scroll to position [11, 0]
click at [230, 210] on span "✔" at bounding box center [231, 211] width 5 height 8
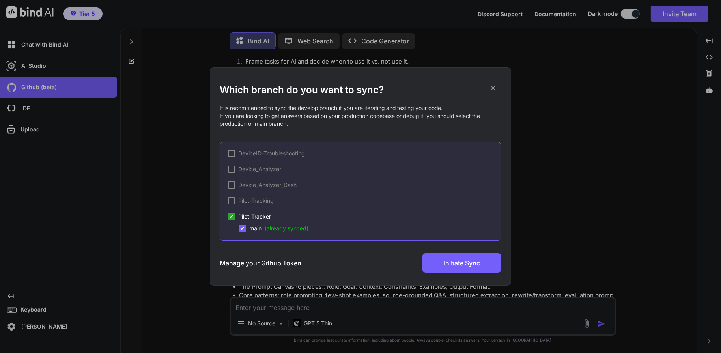
click at [231, 215] on span "✔" at bounding box center [231, 217] width 5 height 8
click at [492, 87] on icon at bounding box center [493, 88] width 5 height 5
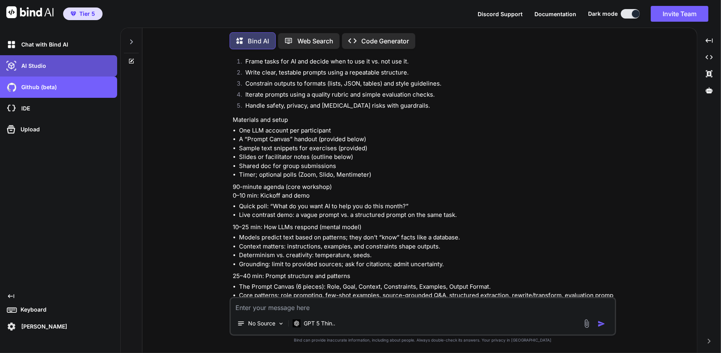
click at [58, 71] on div "AI Studio" at bounding box center [61, 65] width 112 height 13
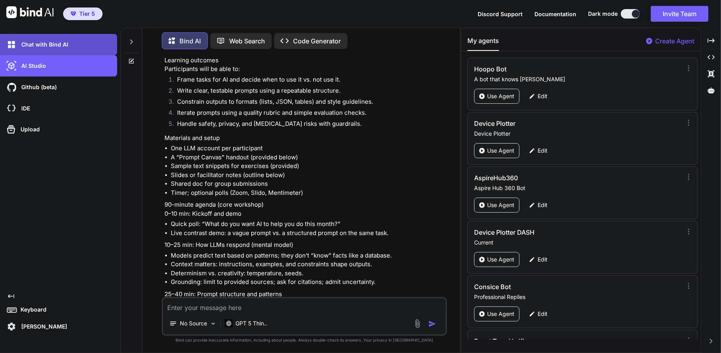
click at [39, 47] on p "Chat with Bind AI" at bounding box center [43, 45] width 50 height 8
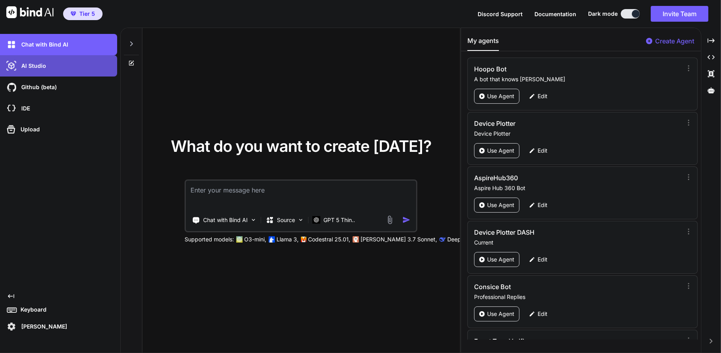
click at [42, 63] on p "AI Studio" at bounding box center [32, 66] width 28 height 8
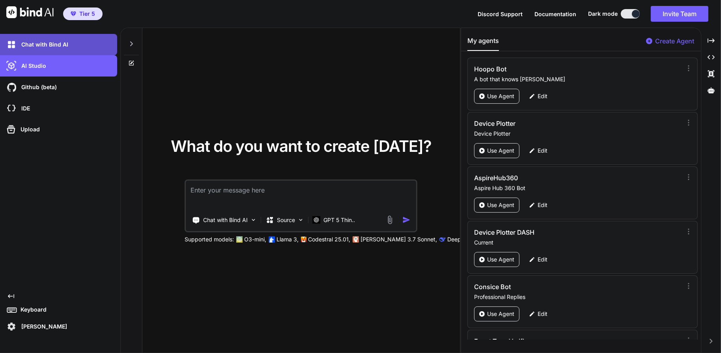
click at [48, 47] on p "Chat with Bind AI" at bounding box center [43, 45] width 50 height 8
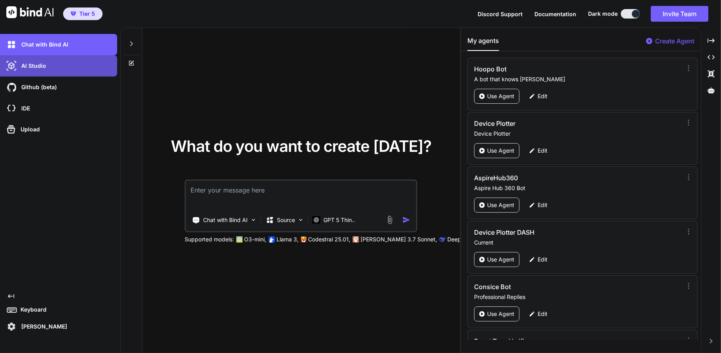
click at [43, 67] on p "AI Studio" at bounding box center [32, 66] width 28 height 8
click at [36, 71] on div "AI Studio" at bounding box center [61, 65] width 112 height 13
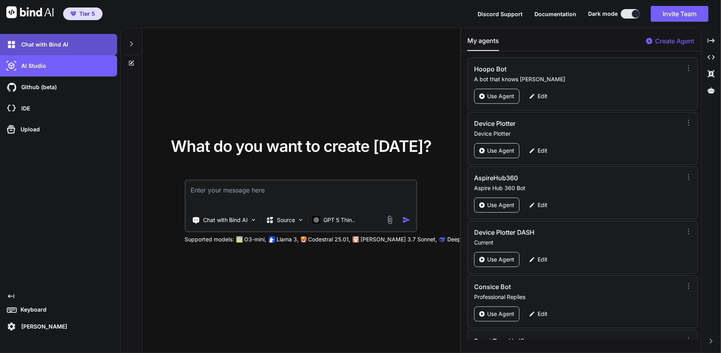
click at [39, 51] on div "Chat with Bind AI" at bounding box center [61, 44] width 112 height 13
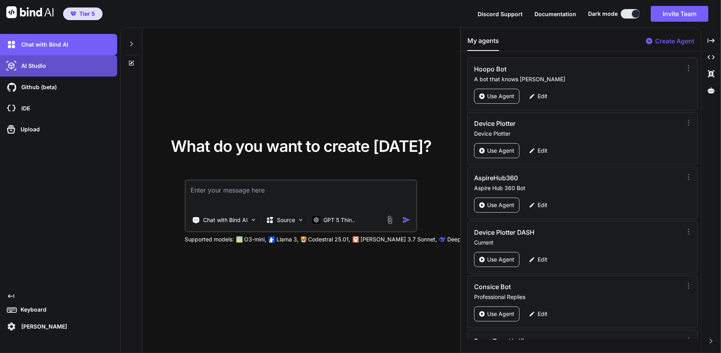
click at [36, 63] on p "AI Studio" at bounding box center [32, 66] width 28 height 8
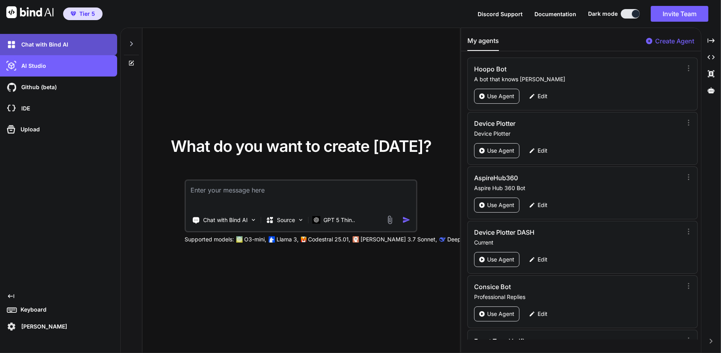
click at [39, 44] on p "Chat with Bind AI" at bounding box center [43, 45] width 50 height 8
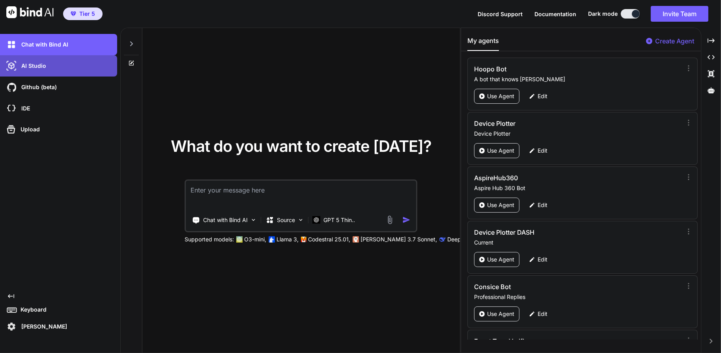
click at [41, 67] on p "AI Studio" at bounding box center [32, 66] width 28 height 8
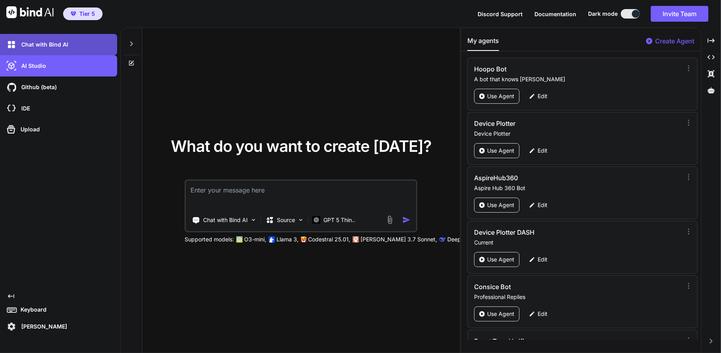
click at [43, 45] on p "Chat with Bind AI" at bounding box center [43, 45] width 50 height 8
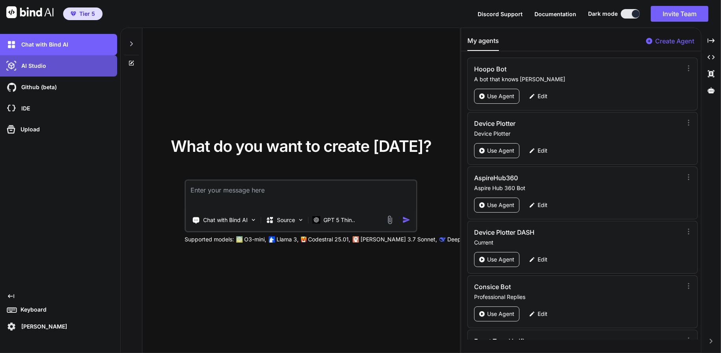
click at [42, 67] on p "AI Studio" at bounding box center [32, 66] width 28 height 8
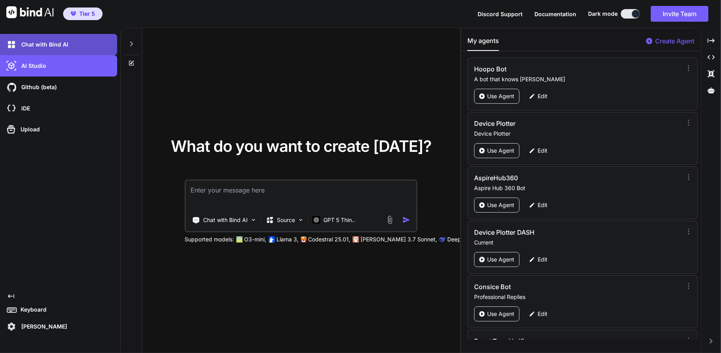
click at [50, 41] on p "Chat with Bind AI" at bounding box center [43, 45] width 50 height 8
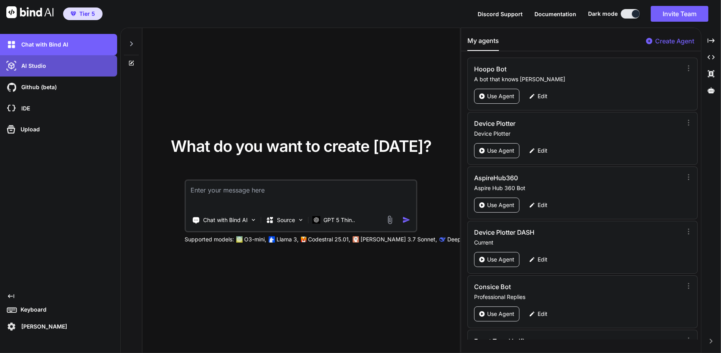
click at [51, 63] on div "AI Studio" at bounding box center [61, 65] width 112 height 13
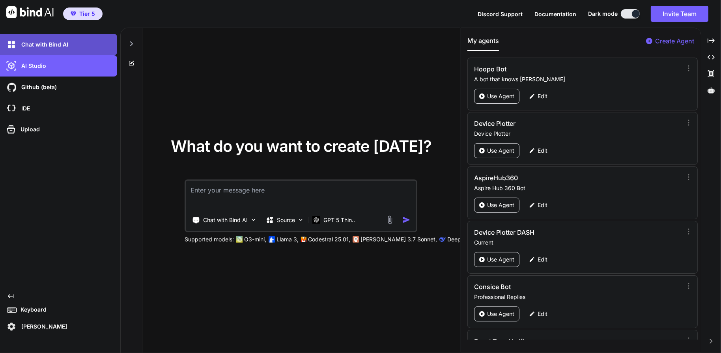
click at [49, 45] on p "Chat with Bind AI" at bounding box center [43, 45] width 50 height 8
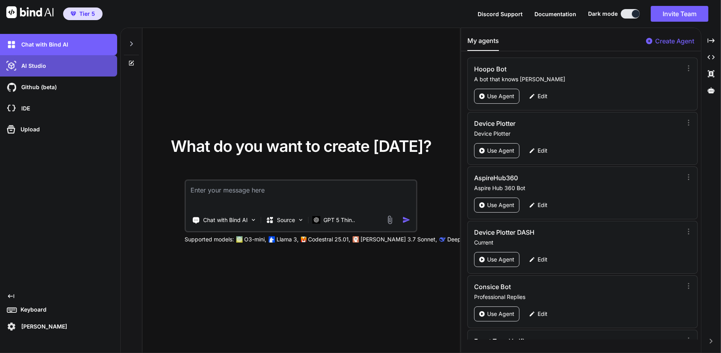
click at [45, 69] on div "AI Studio" at bounding box center [61, 65] width 112 height 13
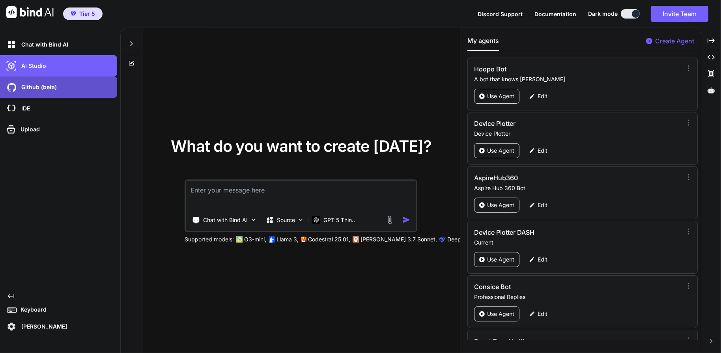
click at [47, 85] on p "Github (beta)" at bounding box center [37, 87] width 39 height 8
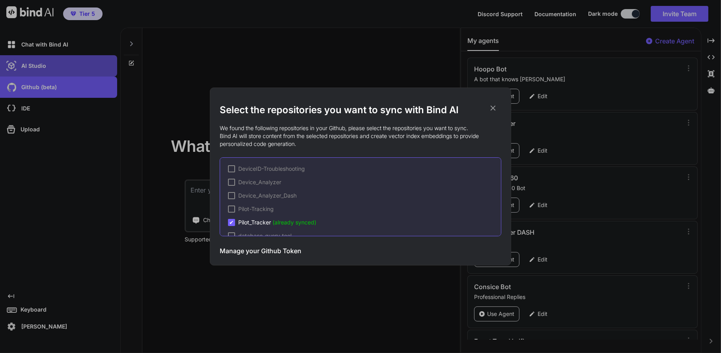
click at [47, 69] on div "Select the repositories you want to sync with Bind AI We found the following re…" at bounding box center [360, 176] width 721 height 353
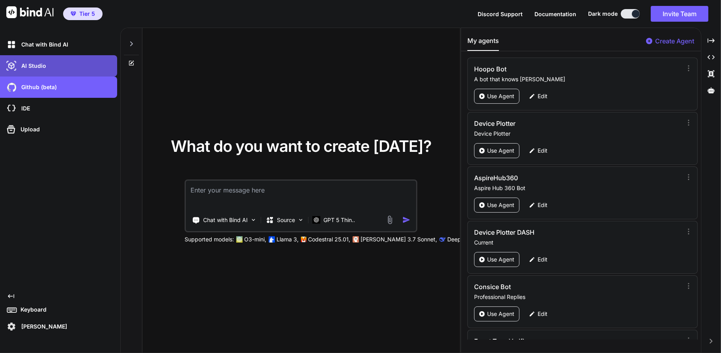
click at [49, 63] on div "AI Studio" at bounding box center [61, 65] width 112 height 13
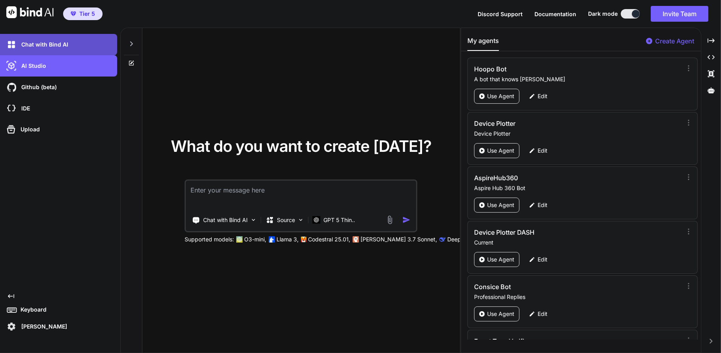
click at [51, 49] on div "Chat with Bind AI" at bounding box center [61, 44] width 112 height 13
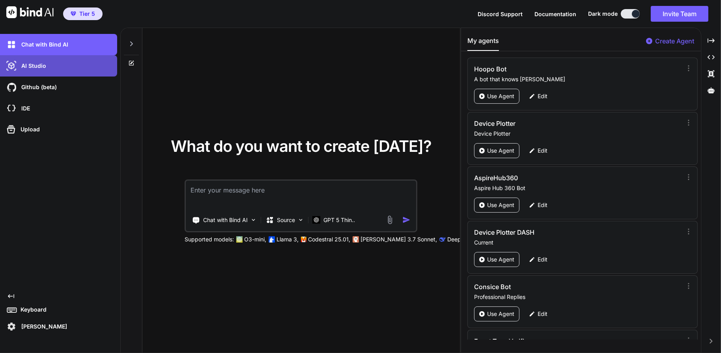
click at [50, 62] on div "AI Studio" at bounding box center [61, 65] width 112 height 13
click at [47, 62] on div "AI Studio" at bounding box center [61, 65] width 112 height 13
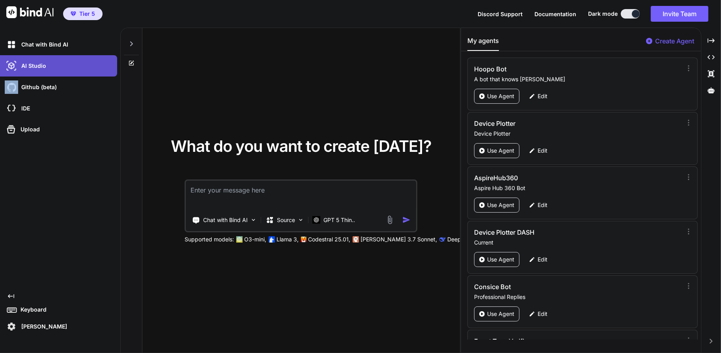
click at [47, 62] on div "AI Studio" at bounding box center [61, 65] width 112 height 13
drag, startPoint x: 47, startPoint y: 62, endPoint x: 46, endPoint y: 67, distance: 4.6
click at [47, 63] on div "AI Studio" at bounding box center [61, 65] width 112 height 13
click at [43, 65] on p "AI Studio" at bounding box center [32, 66] width 28 height 8
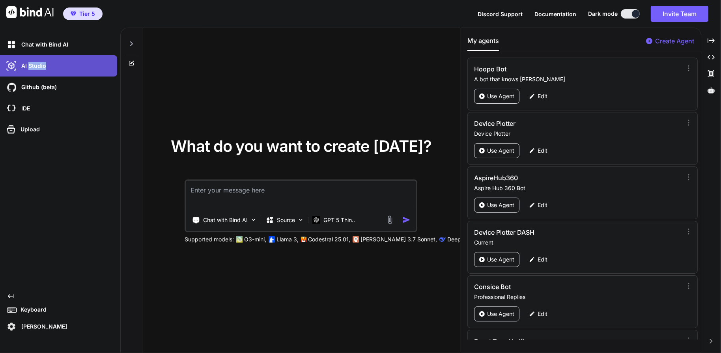
click at [54, 67] on div "AI Studio" at bounding box center [61, 65] width 112 height 13
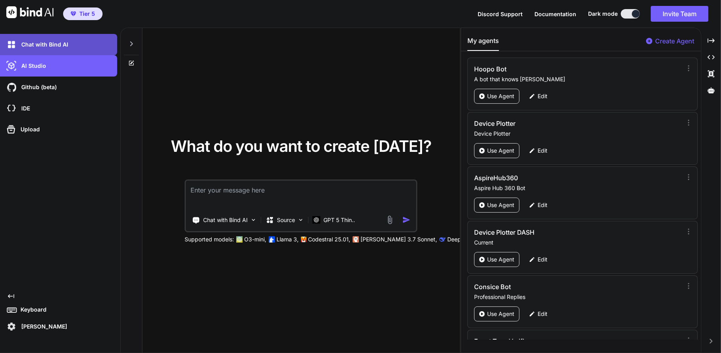
click at [28, 52] on div "Chat with Bind AI" at bounding box center [58, 44] width 117 height 21
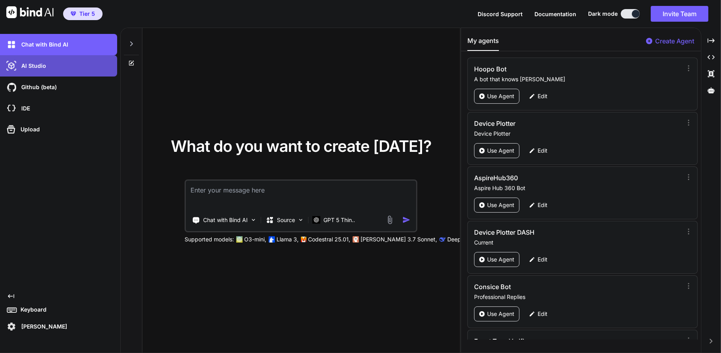
click at [29, 64] on p "AI Studio" at bounding box center [32, 66] width 28 height 8
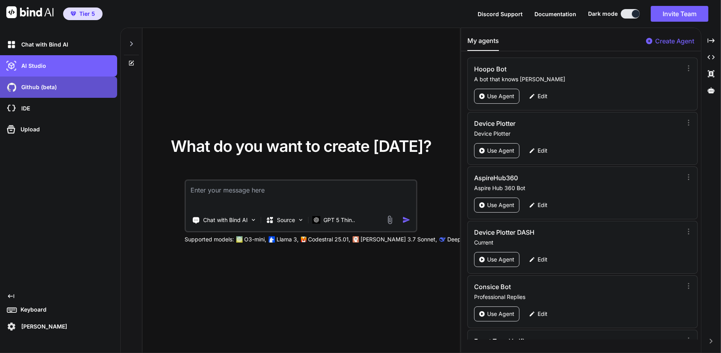
click at [29, 86] on p "Github (beta)" at bounding box center [37, 87] width 39 height 8
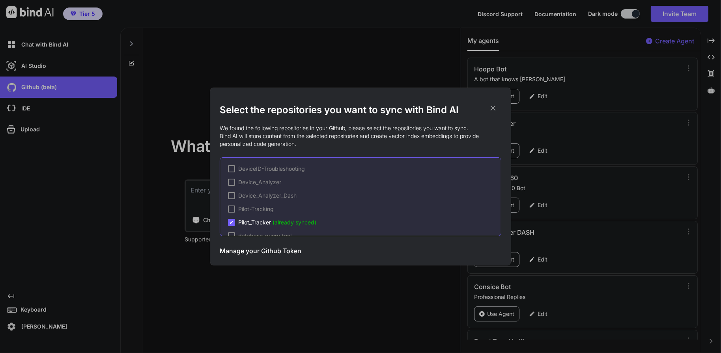
click at [31, 121] on div "Select the repositories you want to sync with Bind AI We found the following re…" at bounding box center [360, 176] width 721 height 353
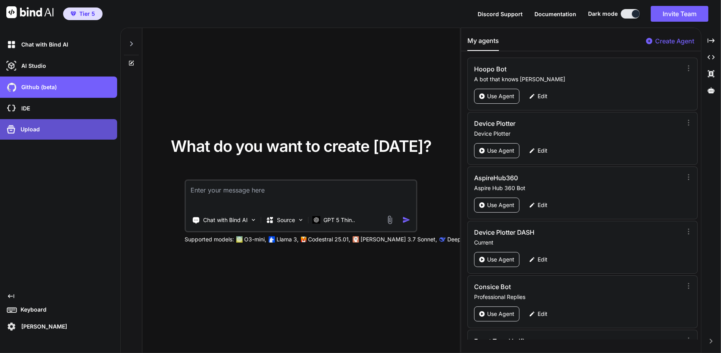
click at [35, 127] on p "Upload" at bounding box center [28, 129] width 22 height 8
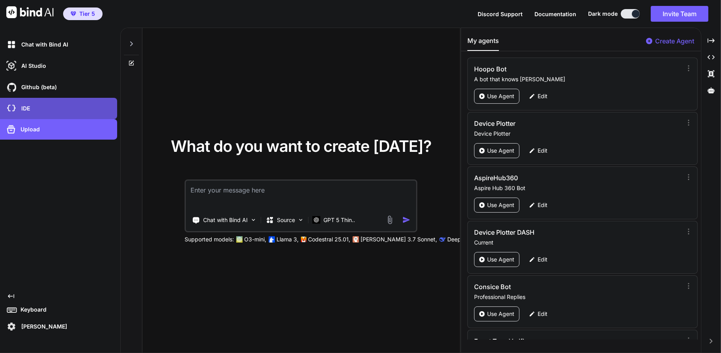
click at [39, 111] on div "IDE" at bounding box center [61, 108] width 112 height 13
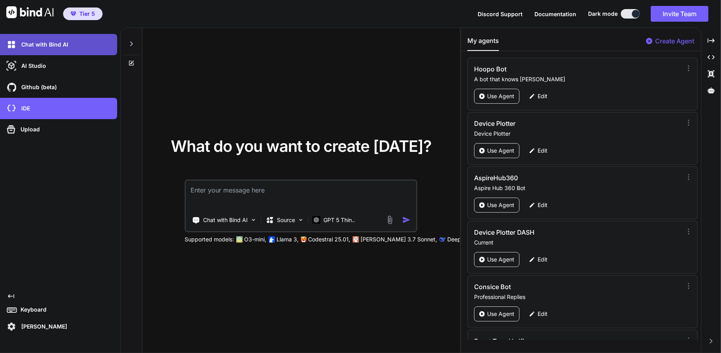
click at [37, 38] on div "Chat with Bind AI" at bounding box center [61, 44] width 112 height 13
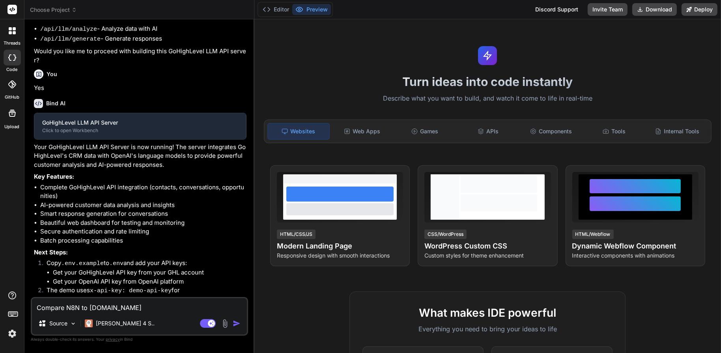
scroll to position [261, 0]
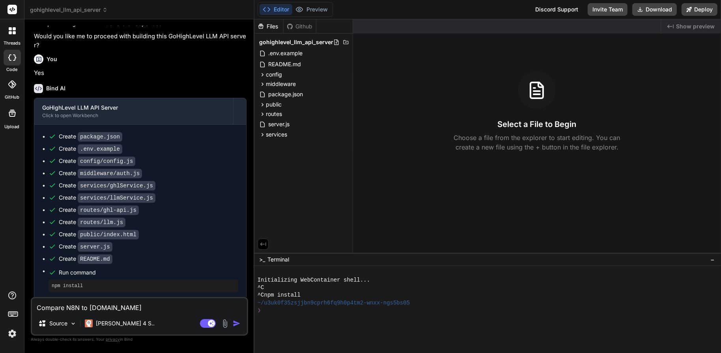
drag, startPoint x: 254, startPoint y: 54, endPoint x: 391, endPoint y: 62, distance: 137.8
click at [254, 62] on div "Bind AI Web Search Created with Pixso. Code Generator You Create a webapp that …" at bounding box center [139, 186] width 230 height 334
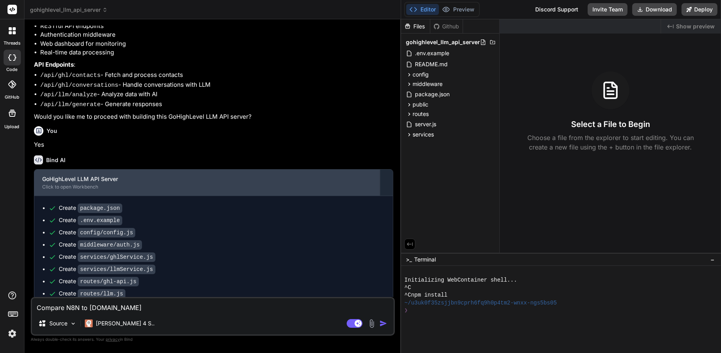
scroll to position [0, 0]
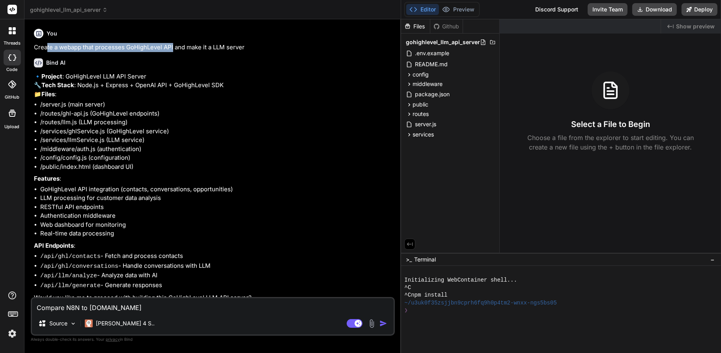
drag, startPoint x: 45, startPoint y: 45, endPoint x: 173, endPoint y: 47, distance: 128.2
click at [173, 47] on p "Create a webapp that processes GoHighLevel API and make it a LLM server" at bounding box center [213, 47] width 359 height 9
click at [175, 48] on p "Create a webapp that processes GoHighLevel API and make it a LLM server" at bounding box center [213, 47] width 359 height 9
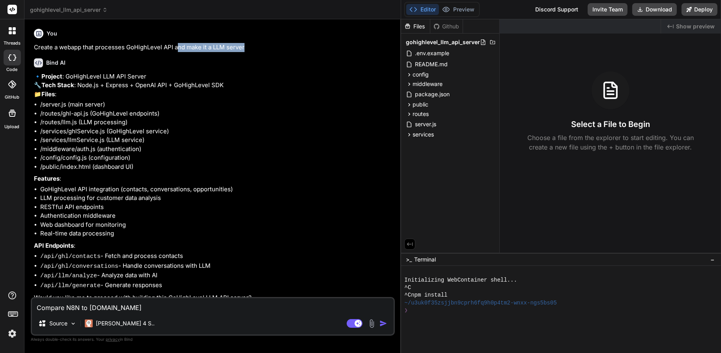
drag, startPoint x: 177, startPoint y: 48, endPoint x: 261, endPoint y: 46, distance: 84.8
click at [261, 46] on p "Create a webapp that processes GoHighLevel API and make it a LLM server" at bounding box center [213, 47] width 359 height 9
click at [106, 49] on p "Create a webapp that processes GoHighLevel API and make it a LLM server" at bounding box center [213, 47] width 359 height 9
click at [74, 48] on p "Create a webapp that processes GoHighLevel API and make it a LLM server" at bounding box center [213, 47] width 359 height 9
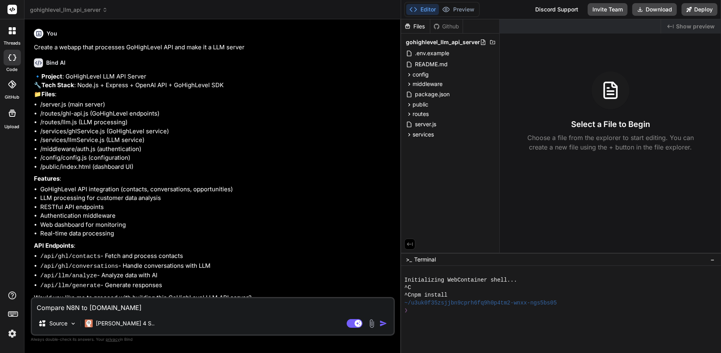
click at [62, 50] on p "Create a webapp that processes GoHighLevel API and make it a LLM server" at bounding box center [213, 47] width 359 height 9
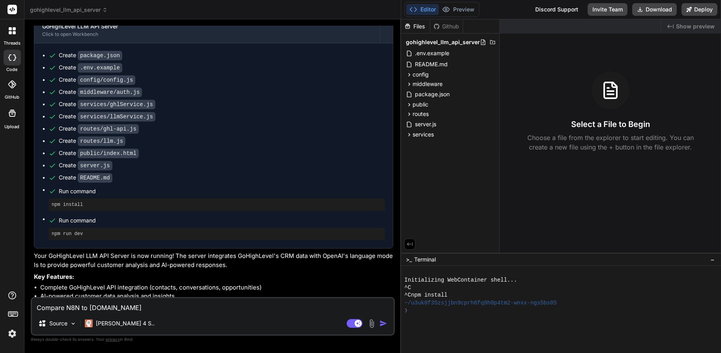
scroll to position [328, 0]
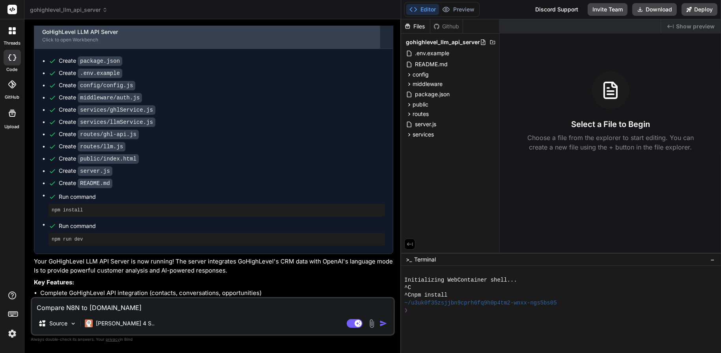
click at [109, 43] on div "Click to open Workbench" at bounding box center [207, 40] width 330 height 6
click at [70, 43] on div "Click to open Workbench" at bounding box center [207, 40] width 330 height 6
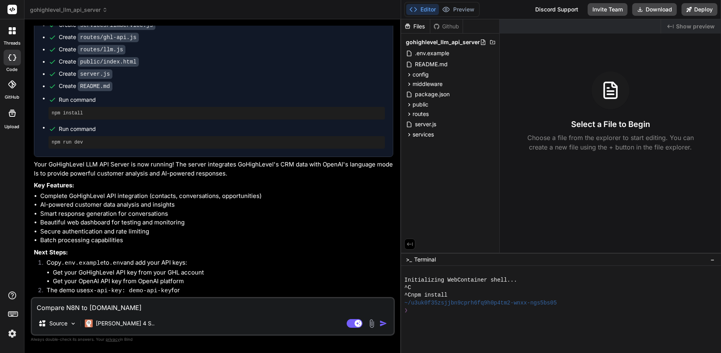
scroll to position [436, 0]
click at [110, 323] on p "Claude 4 S.." at bounding box center [125, 323] width 59 height 8
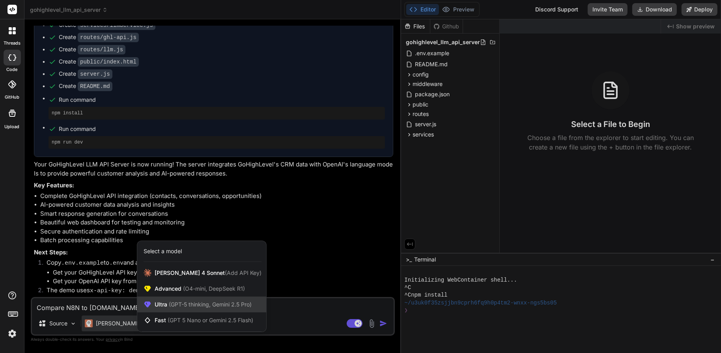
click at [165, 302] on span "Ultra (GPT-5 thinking, Gemini 2.5 Pro)" at bounding box center [203, 304] width 97 height 8
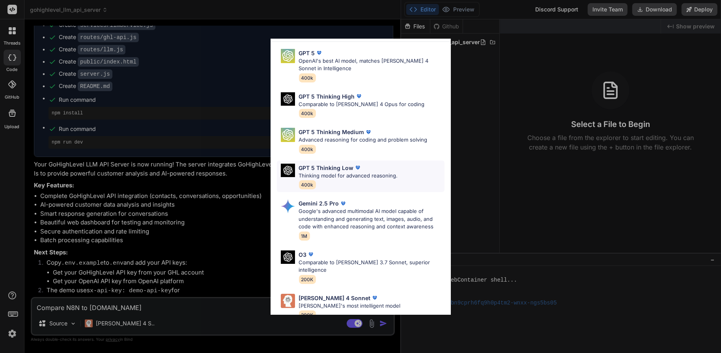
scroll to position [63, 0]
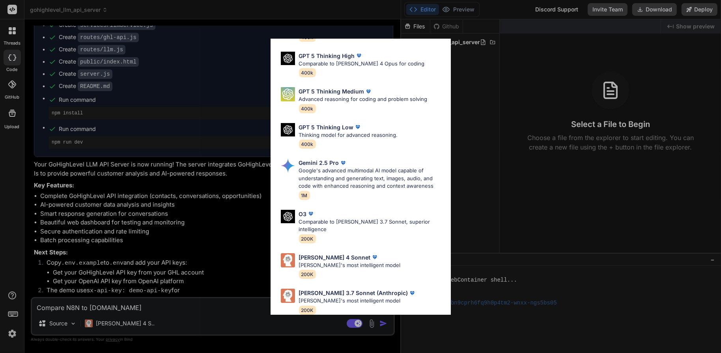
click at [186, 301] on div "Ultra Models GPT 5 OpenAI's best AI model, matches Claude 4 Sonnet in Intellige…" at bounding box center [360, 176] width 721 height 353
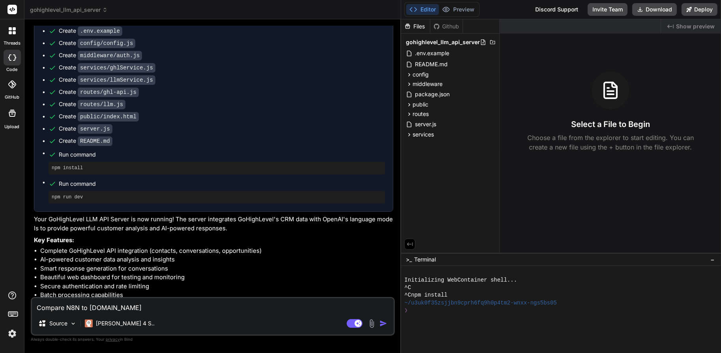
scroll to position [436, 0]
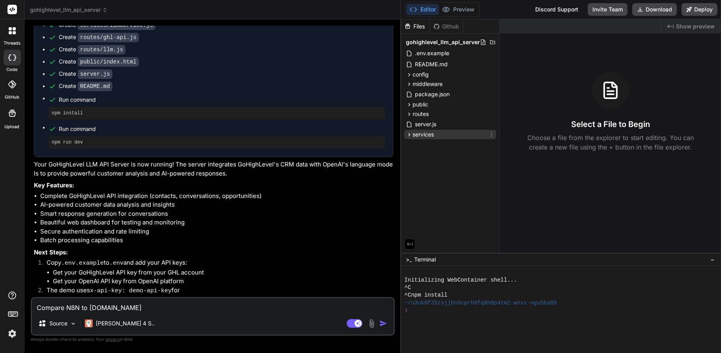
click at [414, 131] on span "services" at bounding box center [422, 135] width 21 height 8
click at [430, 150] on div "ghlService.js" at bounding box center [453, 145] width 85 height 11
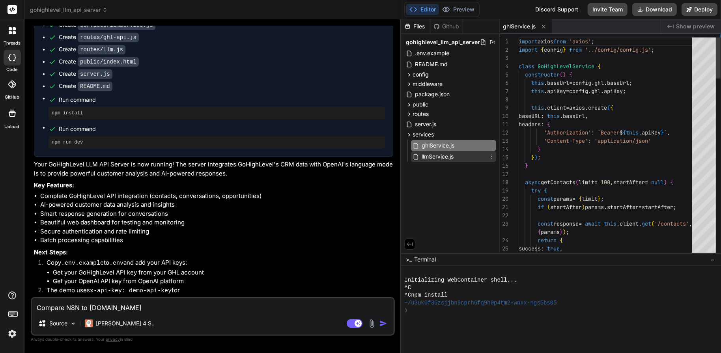
type textarea "x"
click at [432, 158] on span "llmService.js" at bounding box center [438, 156] width 34 height 9
type textarea "success: false, error: error.message }; } } } export default new LLMService();"
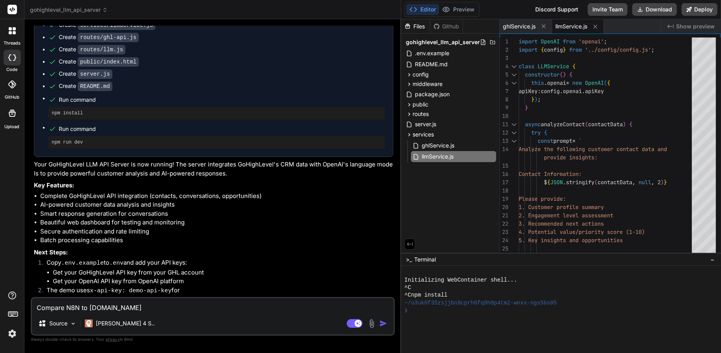
click at [173, 302] on textarea "Compare N8N to Make.com" at bounding box center [213, 305] width 362 height 14
drag, startPoint x: 23, startPoint y: 293, endPoint x: -25, endPoint y: 292, distance: 48.1
click at [0, 292] on html "threads code GitHub Upload Documentation Blog gohighlevel_llm_api_server Create…" at bounding box center [360, 176] width 721 height 353
type textarea "x"
click at [12, 31] on icon at bounding box center [12, 30] width 7 height 7
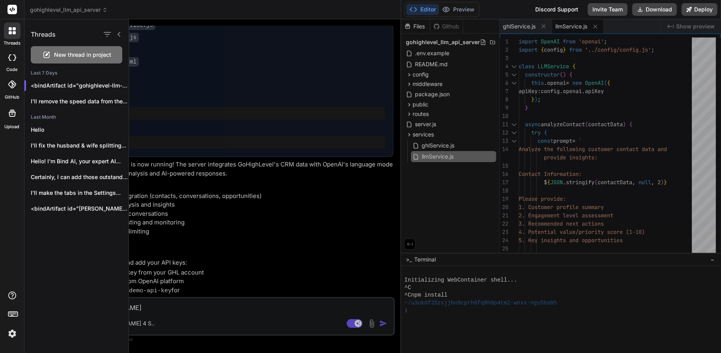
click at [13, 26] on div at bounding box center [12, 30] width 17 height 17
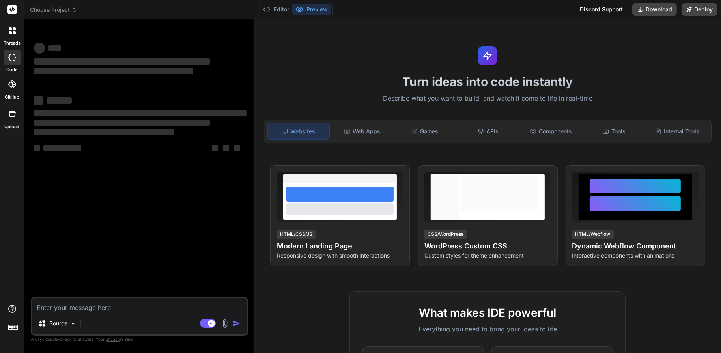
type textarea "x"
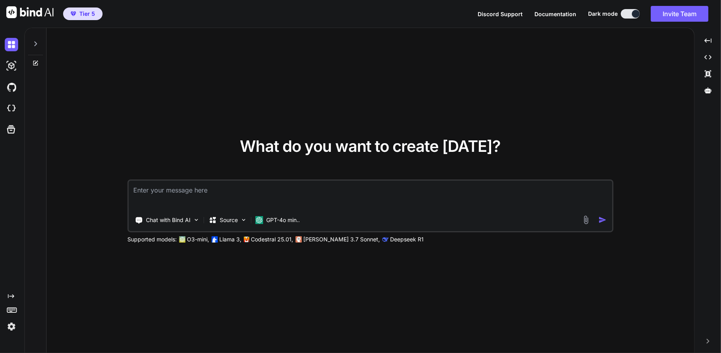
click at [35, 43] on icon at bounding box center [35, 44] width 6 height 6
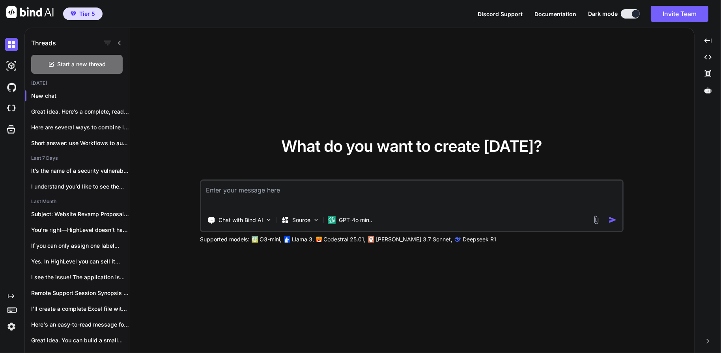
click at [15, 293] on div "Created with Pixso." at bounding box center [13, 296] width 17 height 6
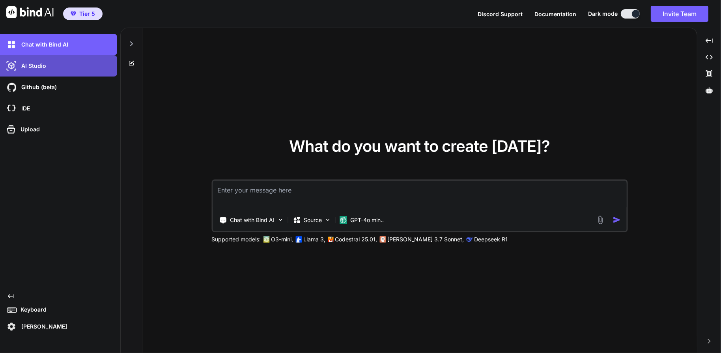
click at [47, 71] on div "AI Studio" at bounding box center [61, 65] width 112 height 13
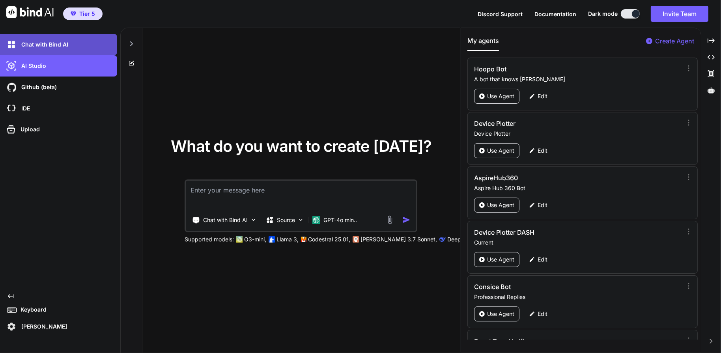
click at [52, 42] on p "Chat with Bind AI" at bounding box center [43, 45] width 50 height 8
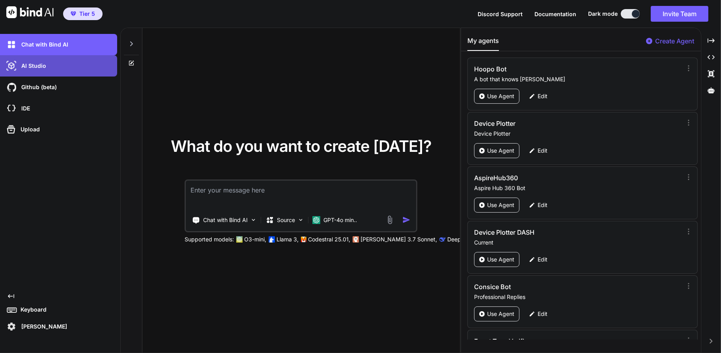
click at [35, 72] on div "AI Studio" at bounding box center [61, 65] width 112 height 13
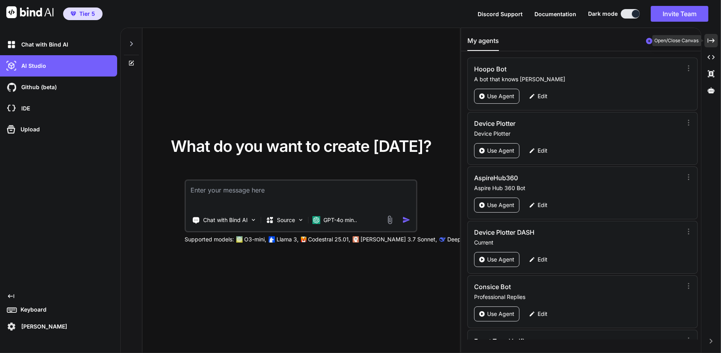
click at [713, 43] on icon "Created with Pixso." at bounding box center [710, 40] width 7 height 7
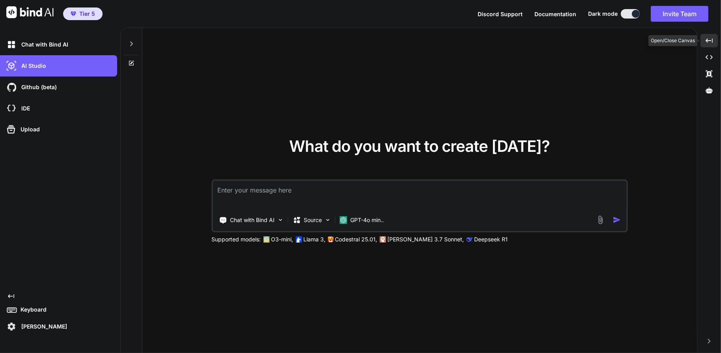
click at [713, 43] on div "Created with Pixso." at bounding box center [708, 40] width 17 height 13
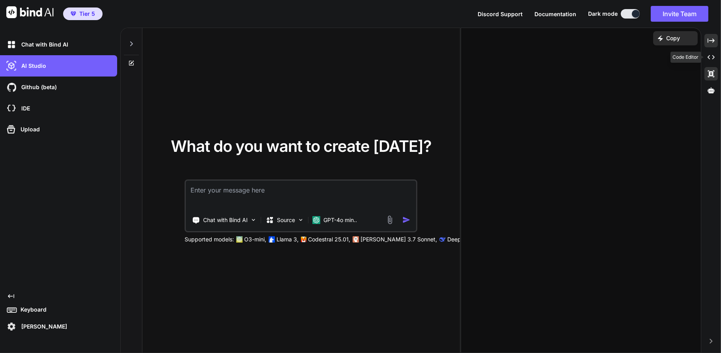
click at [713, 67] on div "Created with Pixso." at bounding box center [710, 73] width 13 height 13
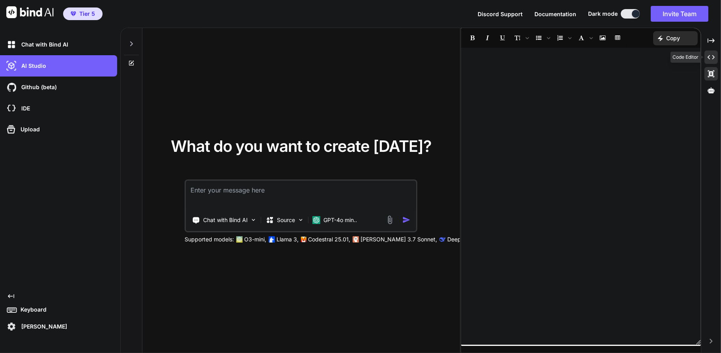
click at [709, 57] on icon "Created with Pixso." at bounding box center [710, 57] width 7 height 7
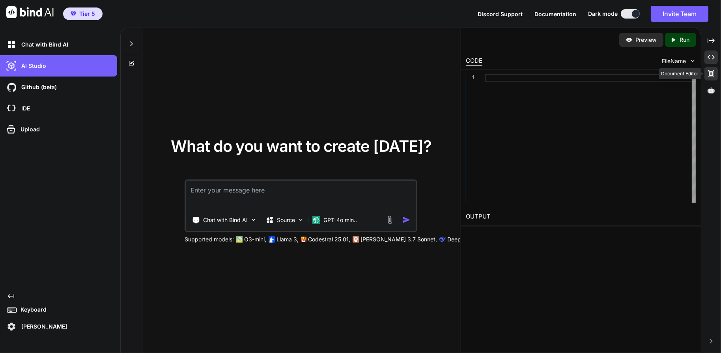
click at [710, 71] on icon at bounding box center [711, 73] width 6 height 7
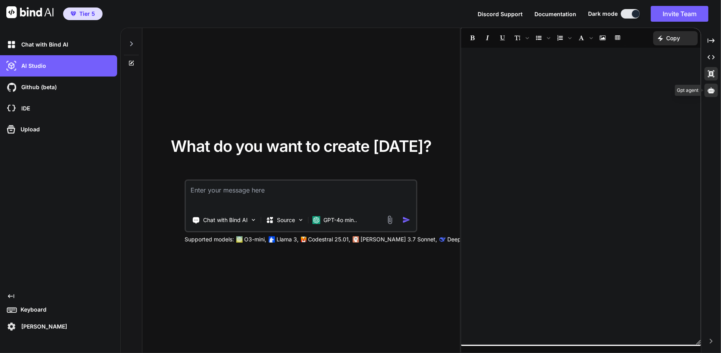
click at [710, 87] on icon at bounding box center [710, 90] width 7 height 7
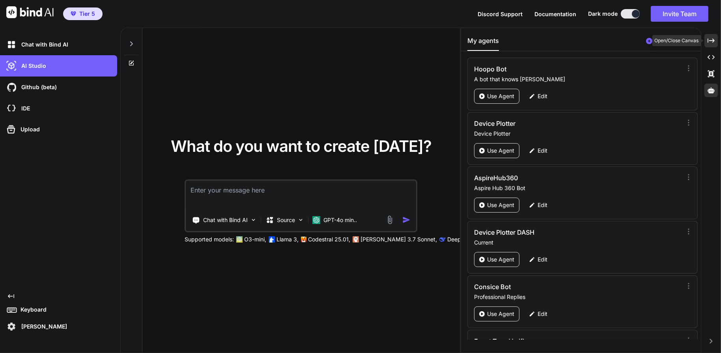
click at [711, 42] on icon "Created with Pixso." at bounding box center [710, 40] width 7 height 7
type textarea "x"
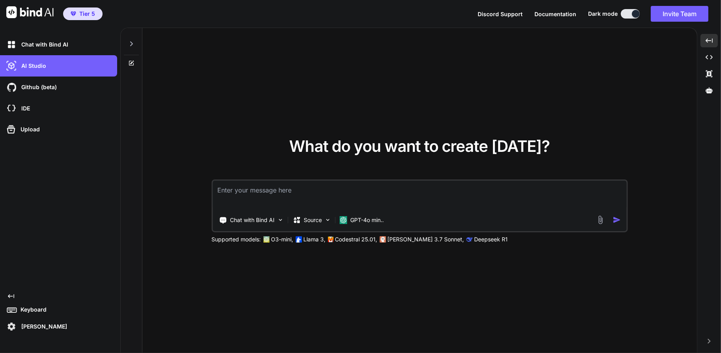
click at [458, 22] on div "Tier 5 Discord Support Documentation Dark mode Invite Team Created with Pixso." at bounding box center [360, 14] width 721 height 28
